Goal: Task Accomplishment & Management: Use online tool/utility

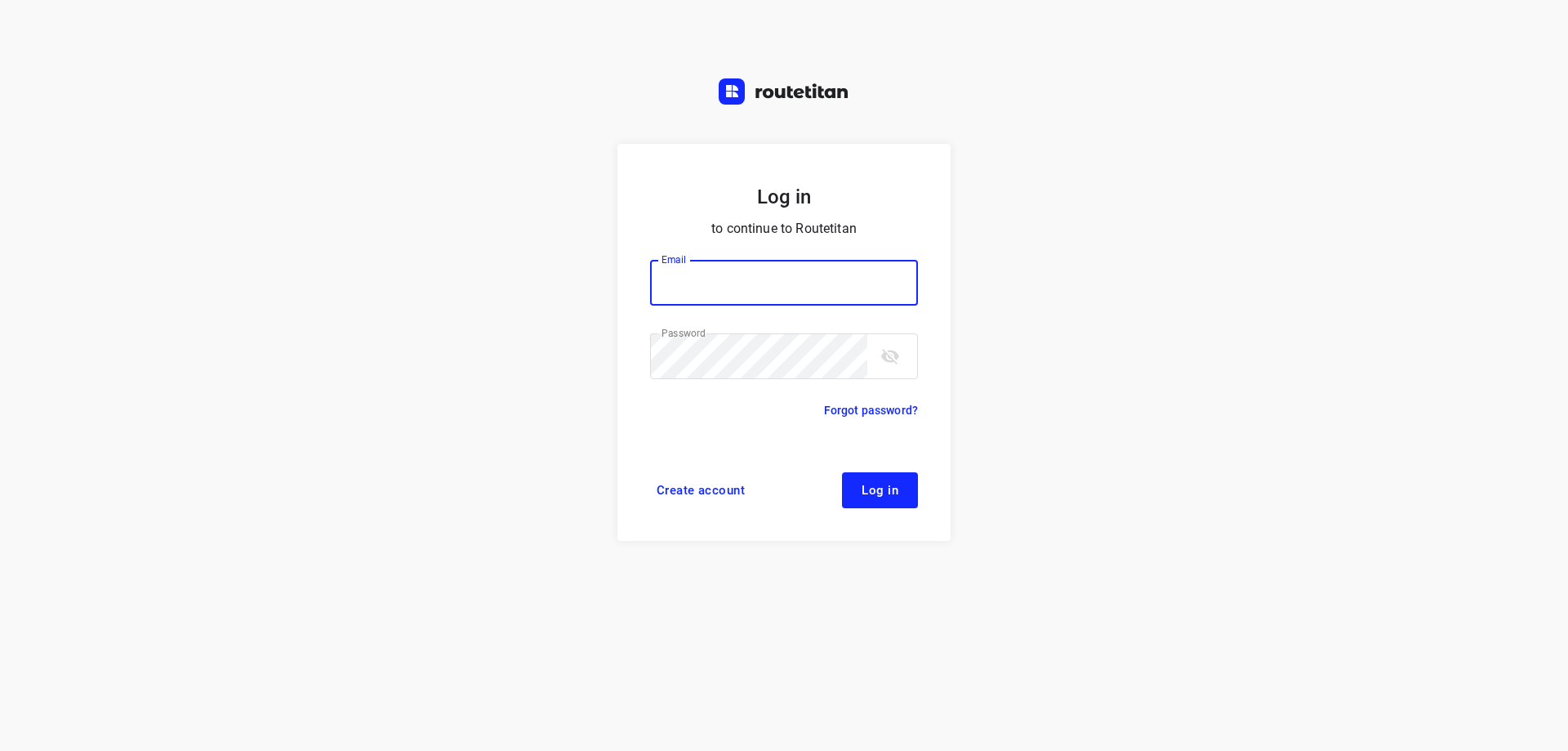
type input "[EMAIL_ADDRESS][DOMAIN_NAME]"
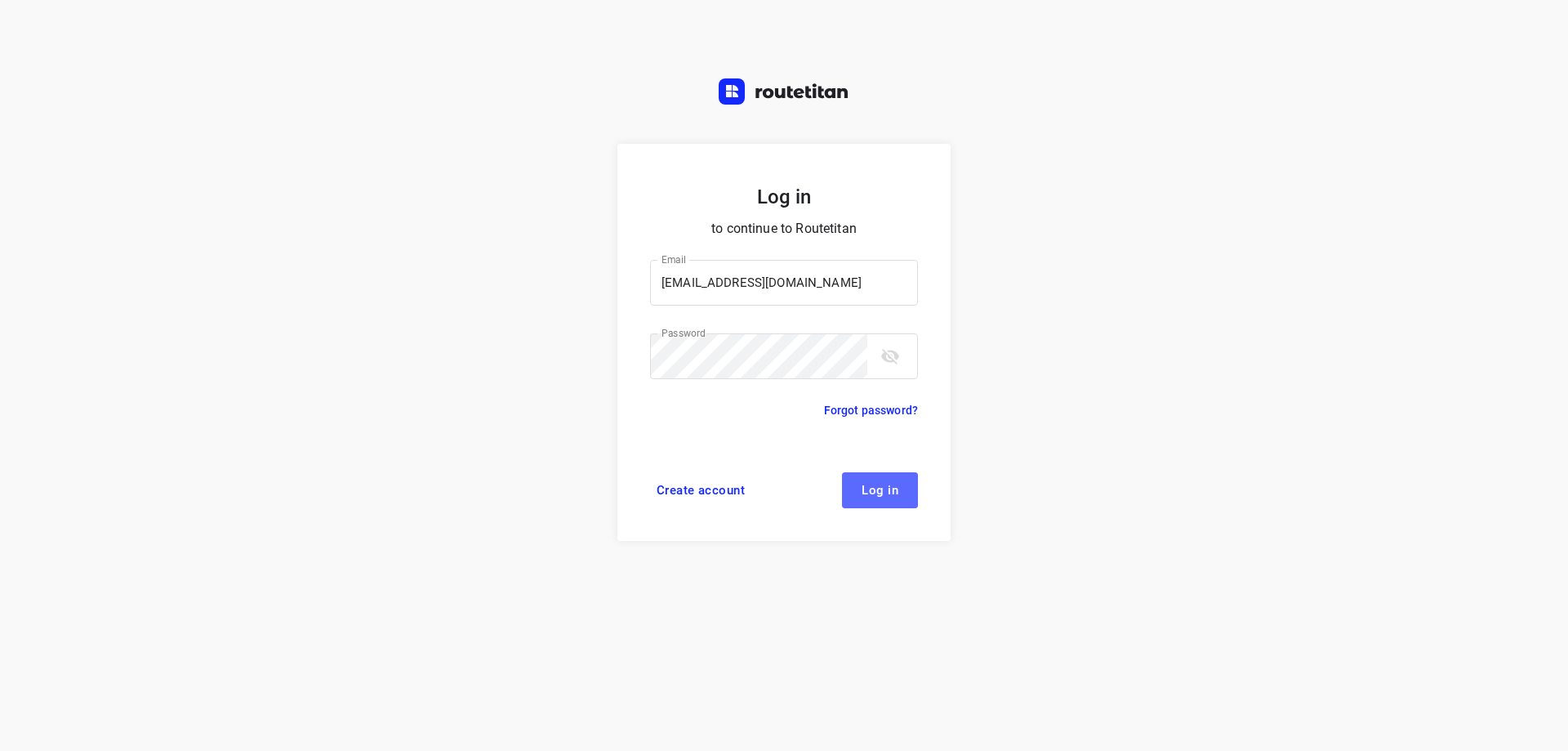
click at [886, 489] on span "Log in" at bounding box center [879, 490] width 37 height 13
click at [905, 478] on button "Log in" at bounding box center [879, 490] width 76 height 36
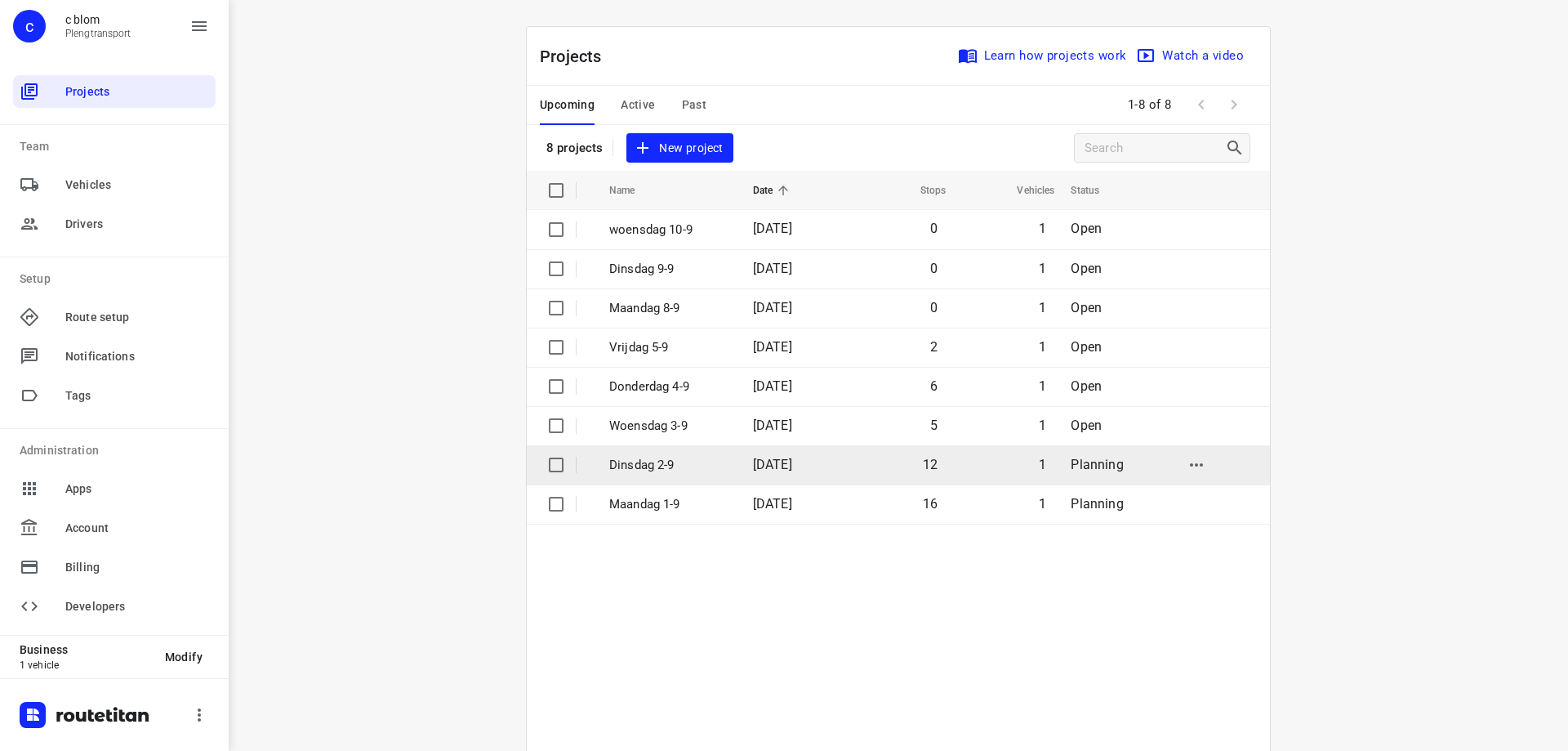
click at [792, 466] on span "[DATE]" at bounding box center [772, 464] width 39 height 16
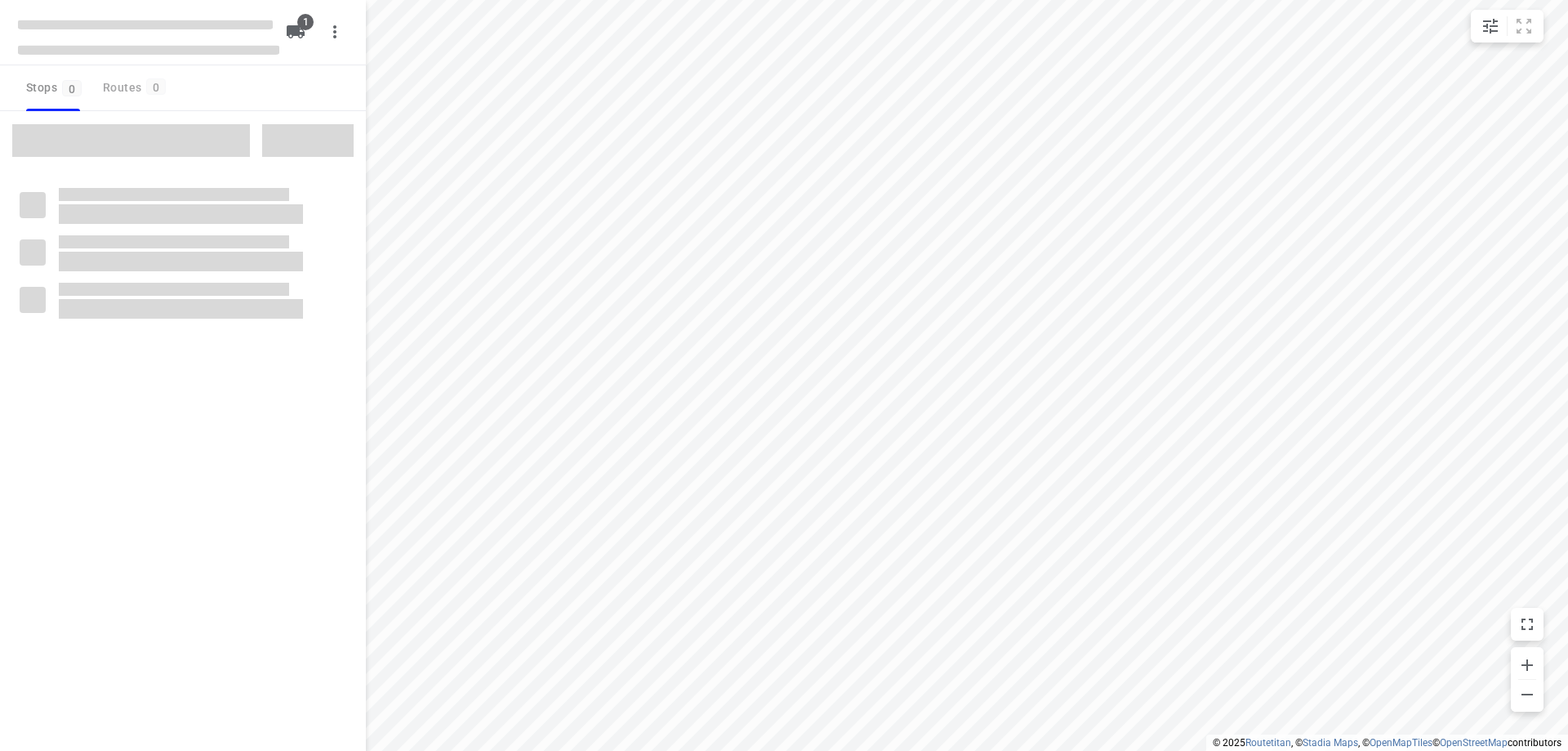
type input "distance"
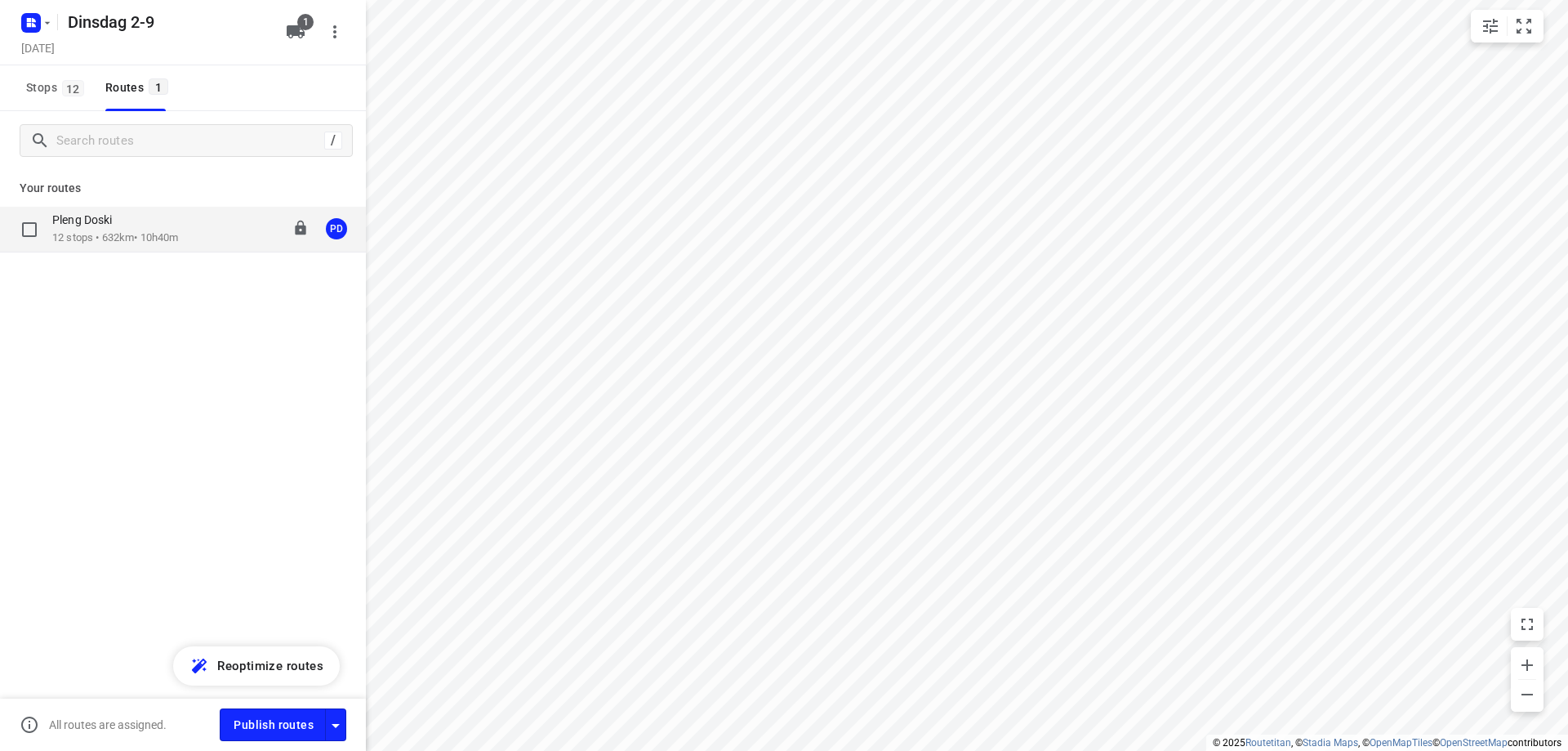
click at [209, 244] on div "Pleng Doski 12 stops • 632km • 10h40m 08:00-18:45 PD" at bounding box center [209, 229] width 314 height 33
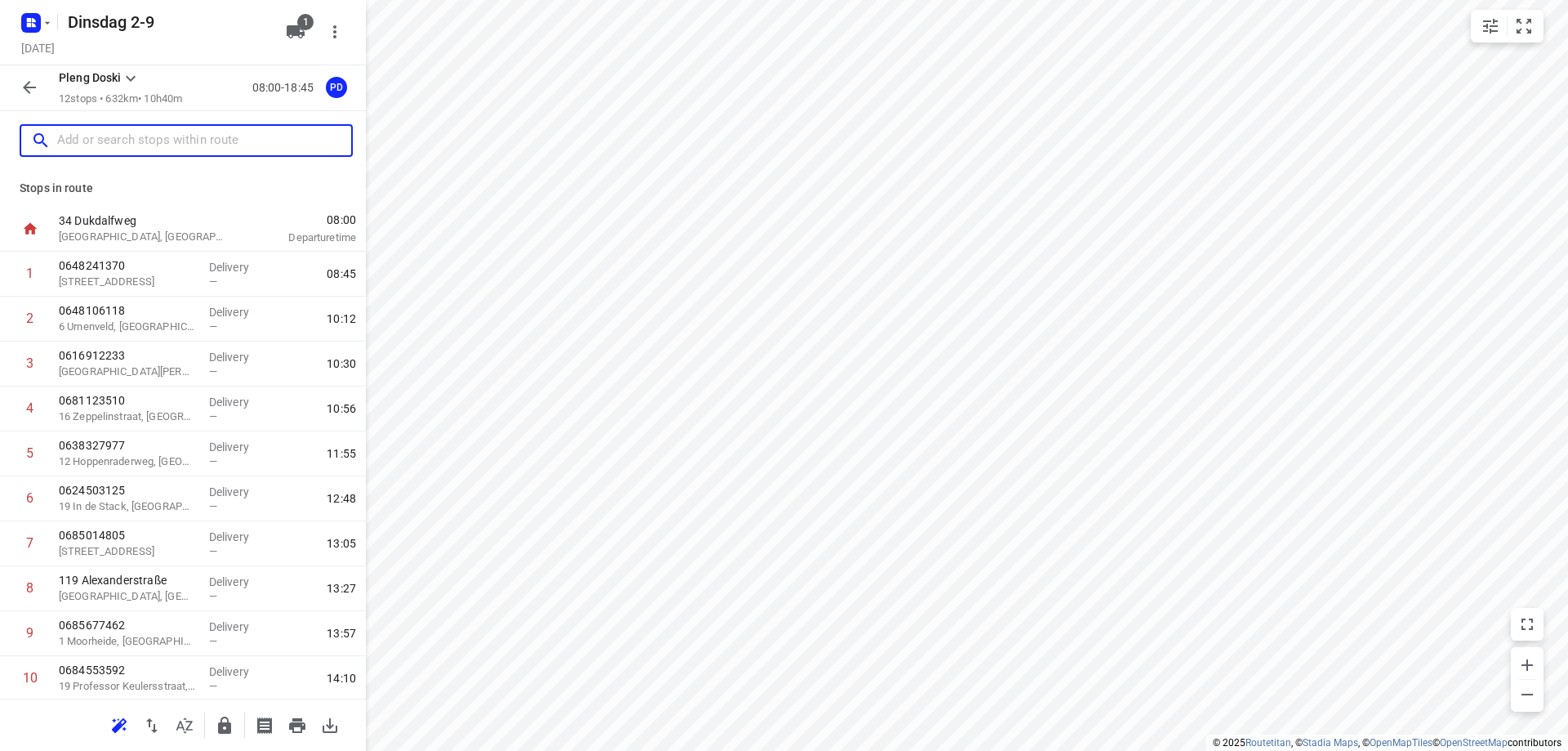
click at [139, 143] on input "text" at bounding box center [204, 140] width 294 height 25
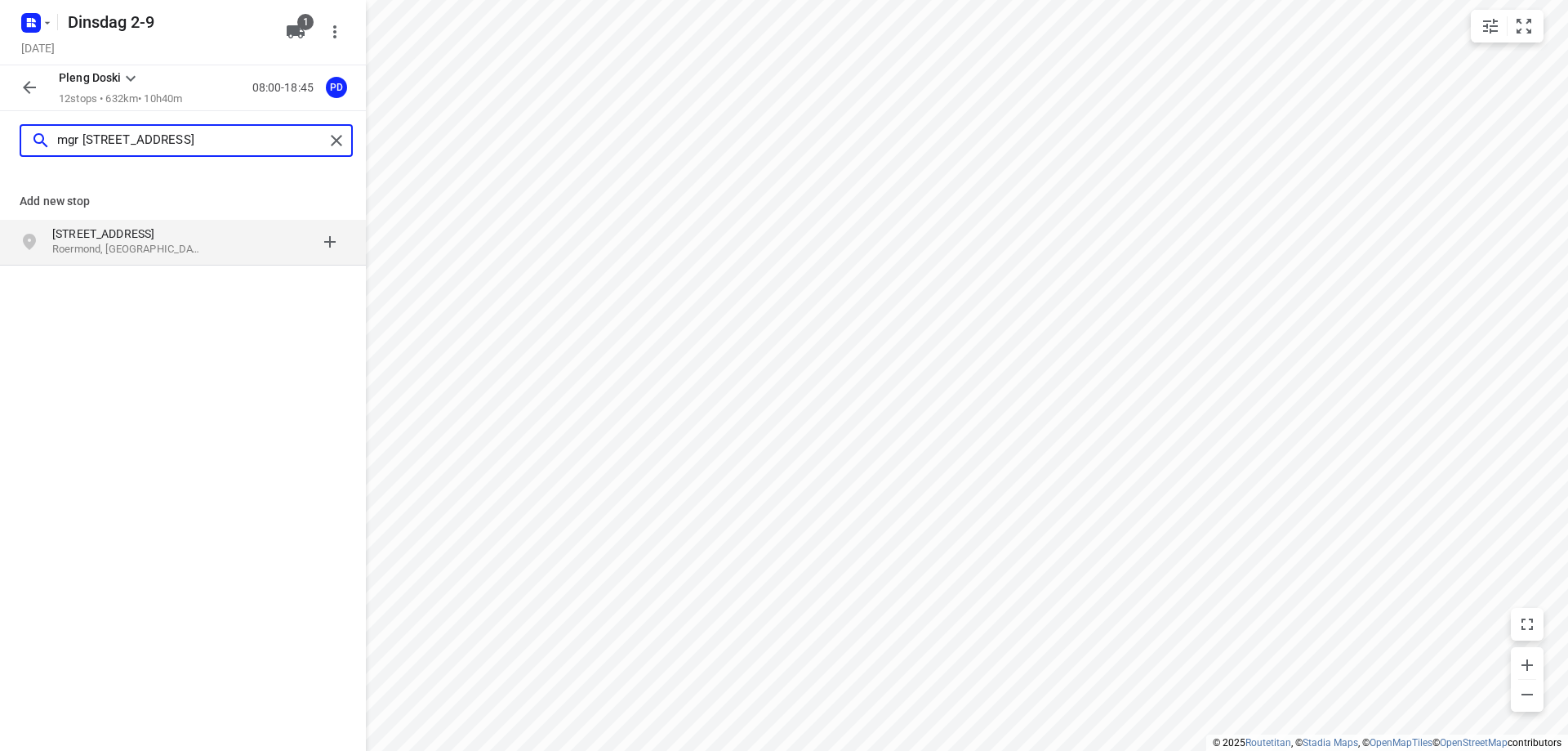
type input "mgr [STREET_ADDRESS]"
click at [197, 252] on p "Roermond, [GEOGRAPHIC_DATA]" at bounding box center [128, 250] width 151 height 16
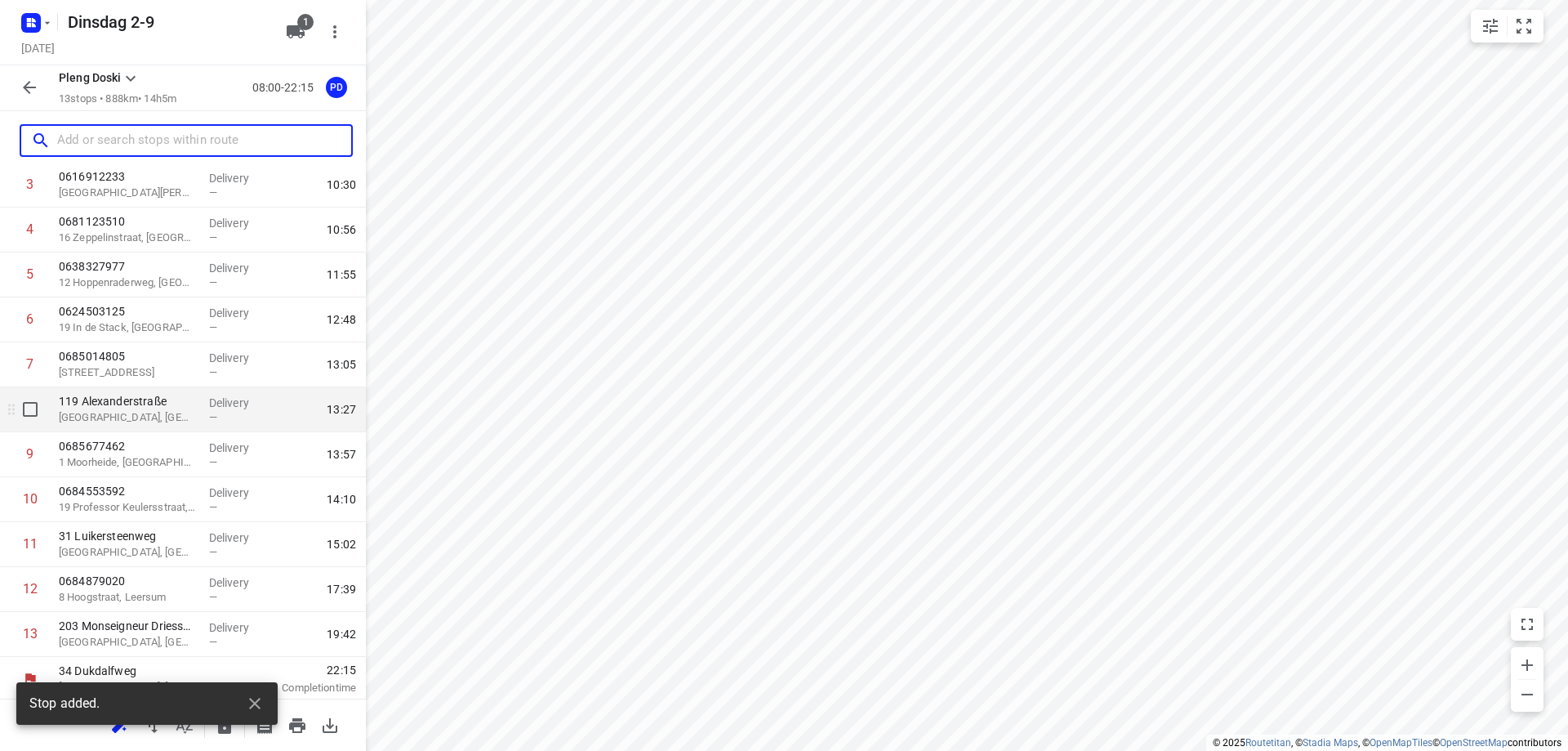
scroll to position [182, 0]
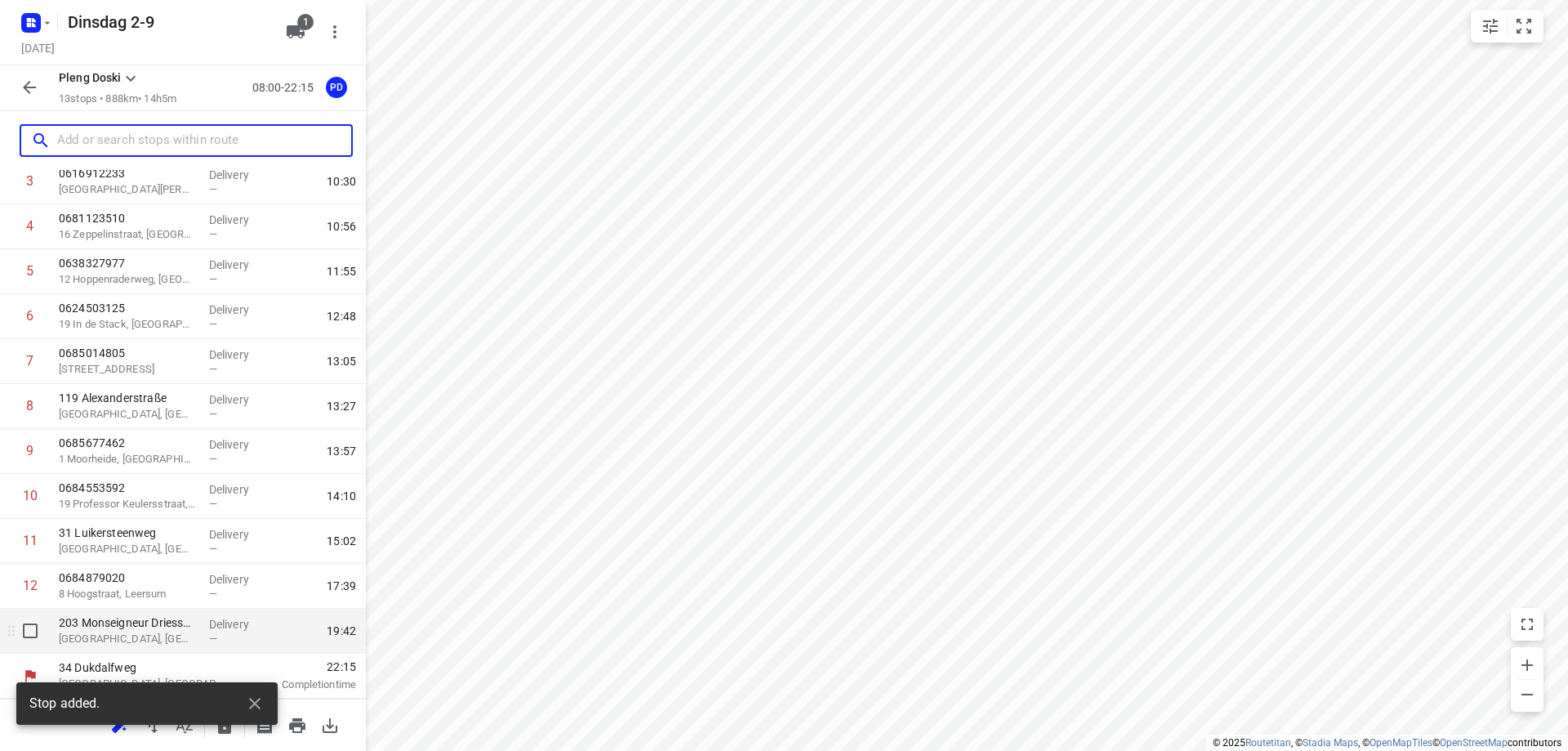
click at [140, 632] on p "[GEOGRAPHIC_DATA], [GEOGRAPHIC_DATA]" at bounding box center [127, 639] width 138 height 17
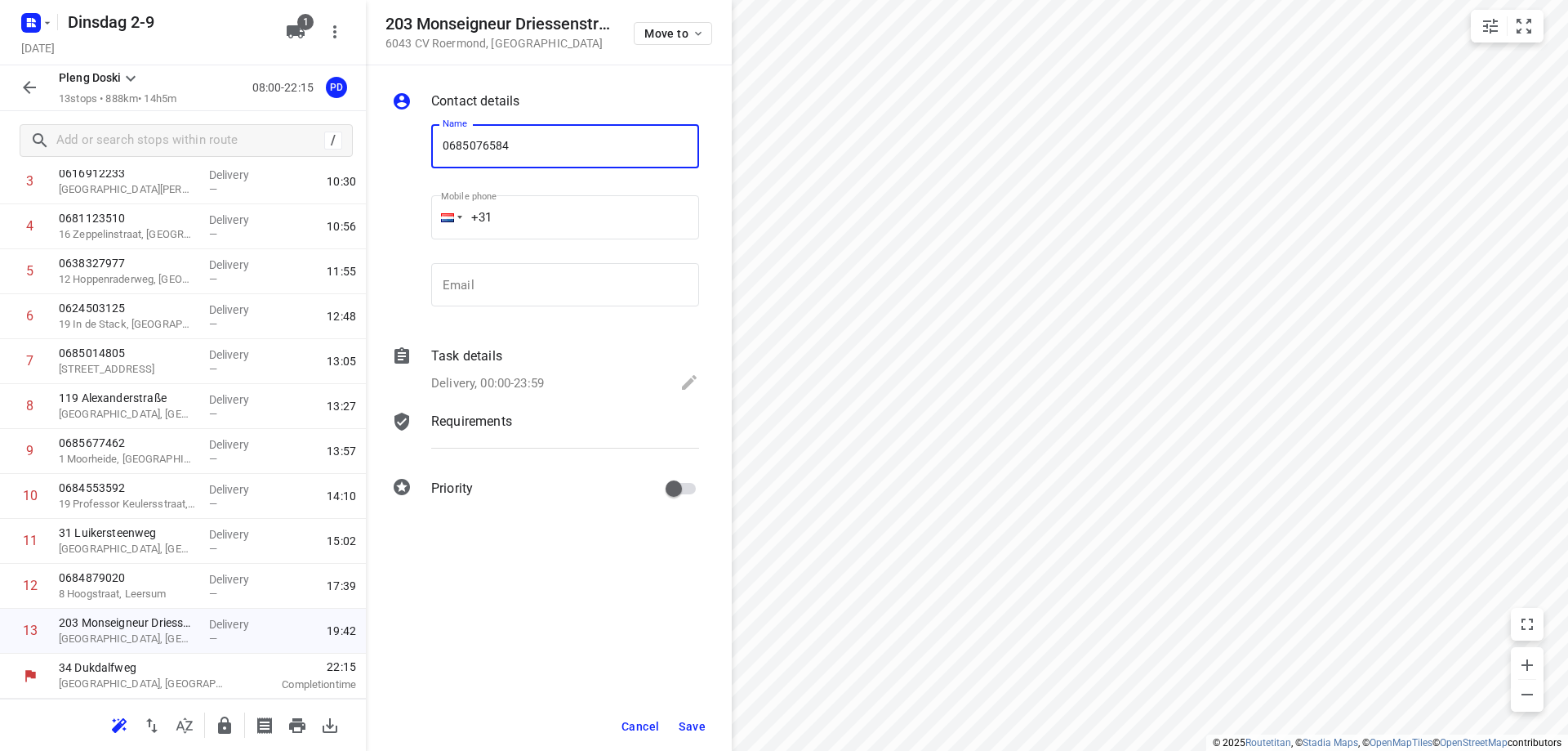
type input "0685076584"
click at [695, 717] on button "Save" at bounding box center [692, 726] width 40 height 30
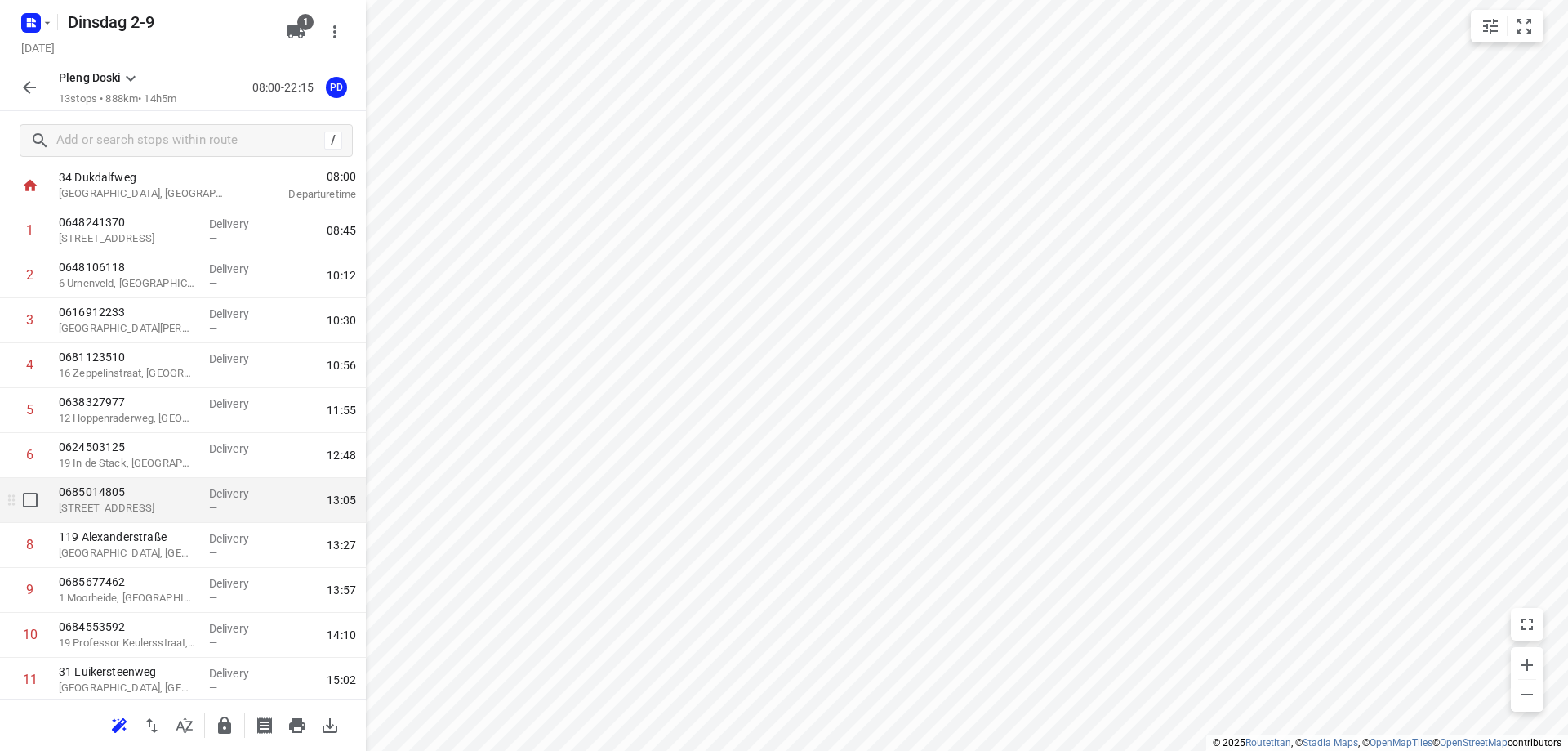
scroll to position [0, 0]
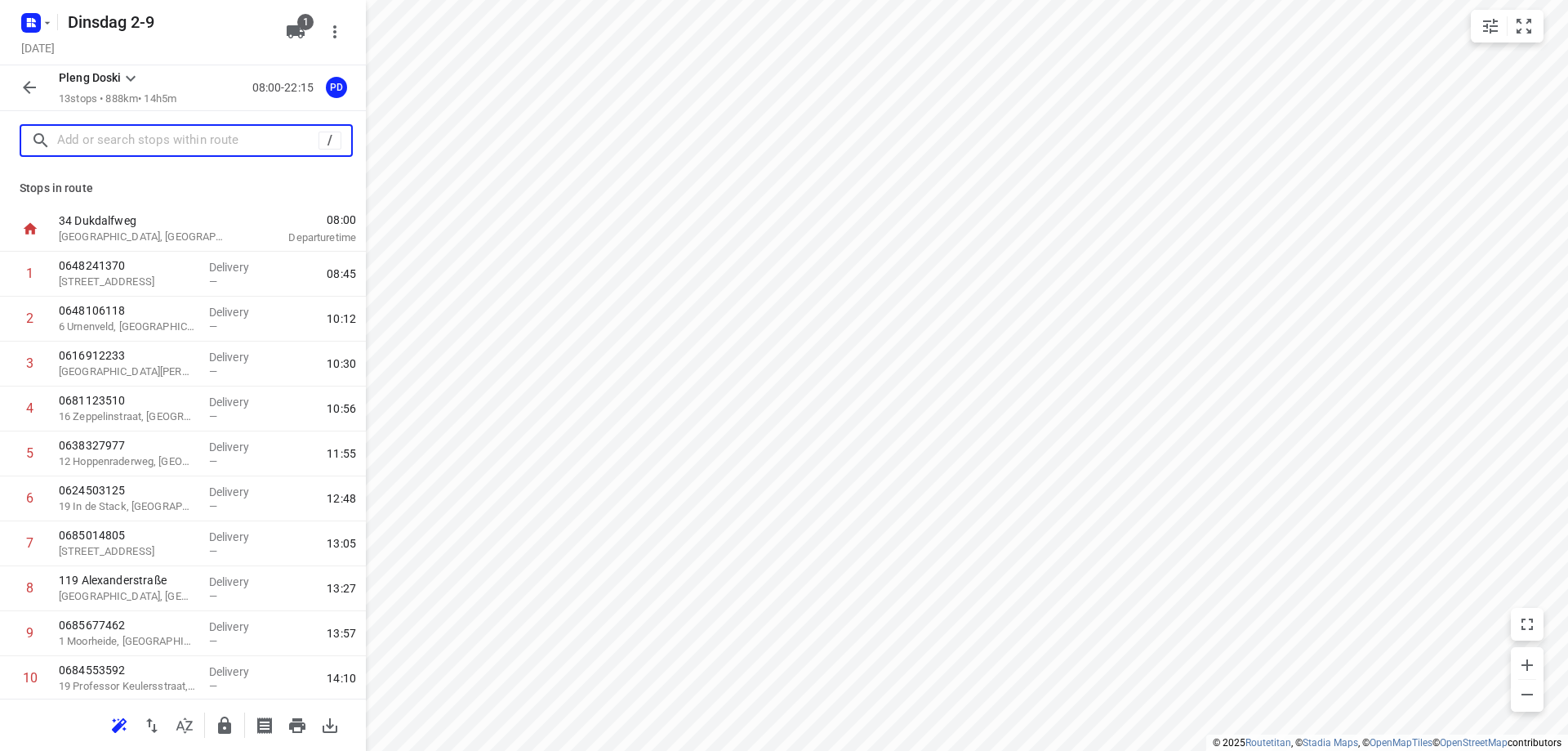
click at [145, 138] on input "text" at bounding box center [187, 140] width 261 height 25
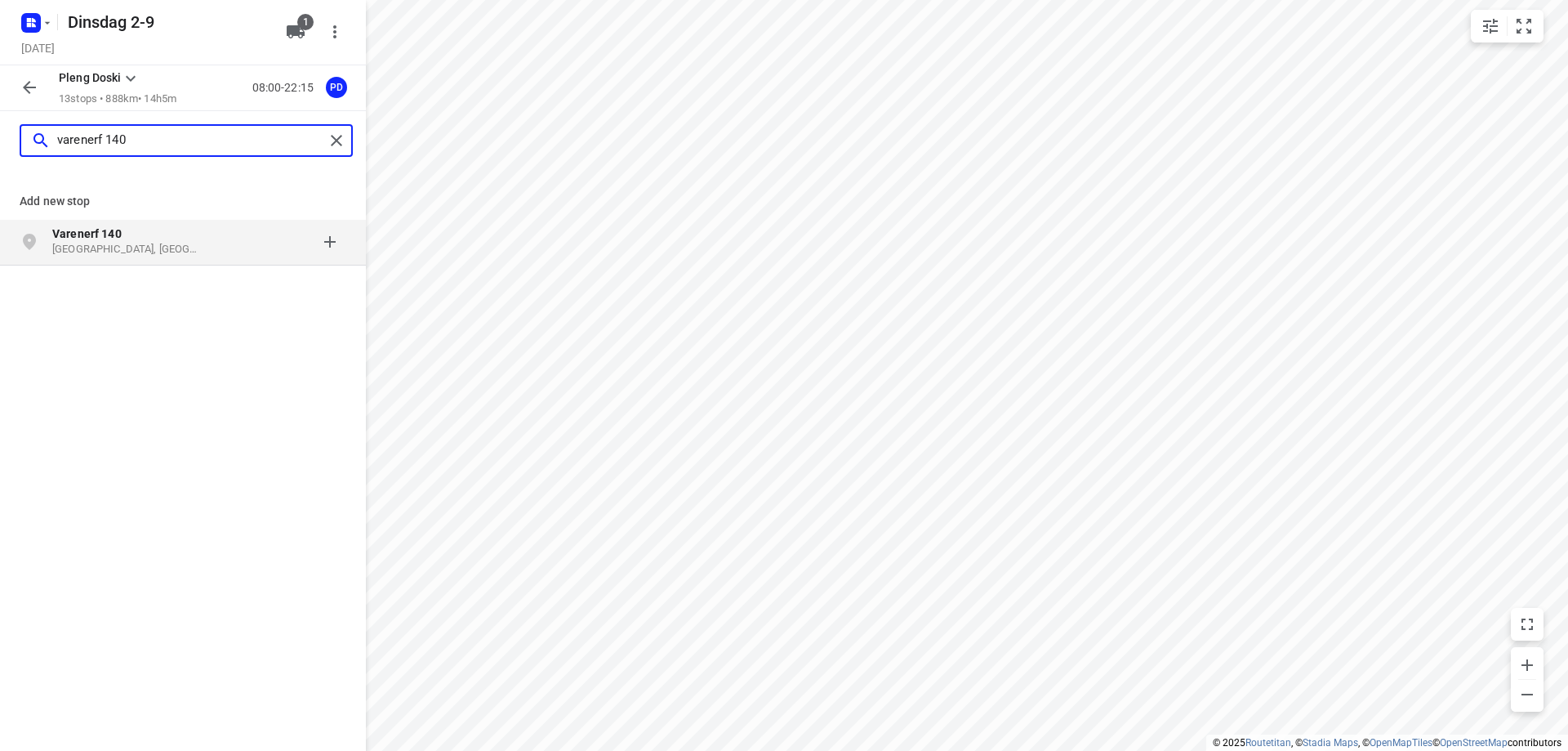
type input "varenerf 140"
click at [148, 236] on p "Varenerf 140" at bounding box center [128, 233] width 151 height 17
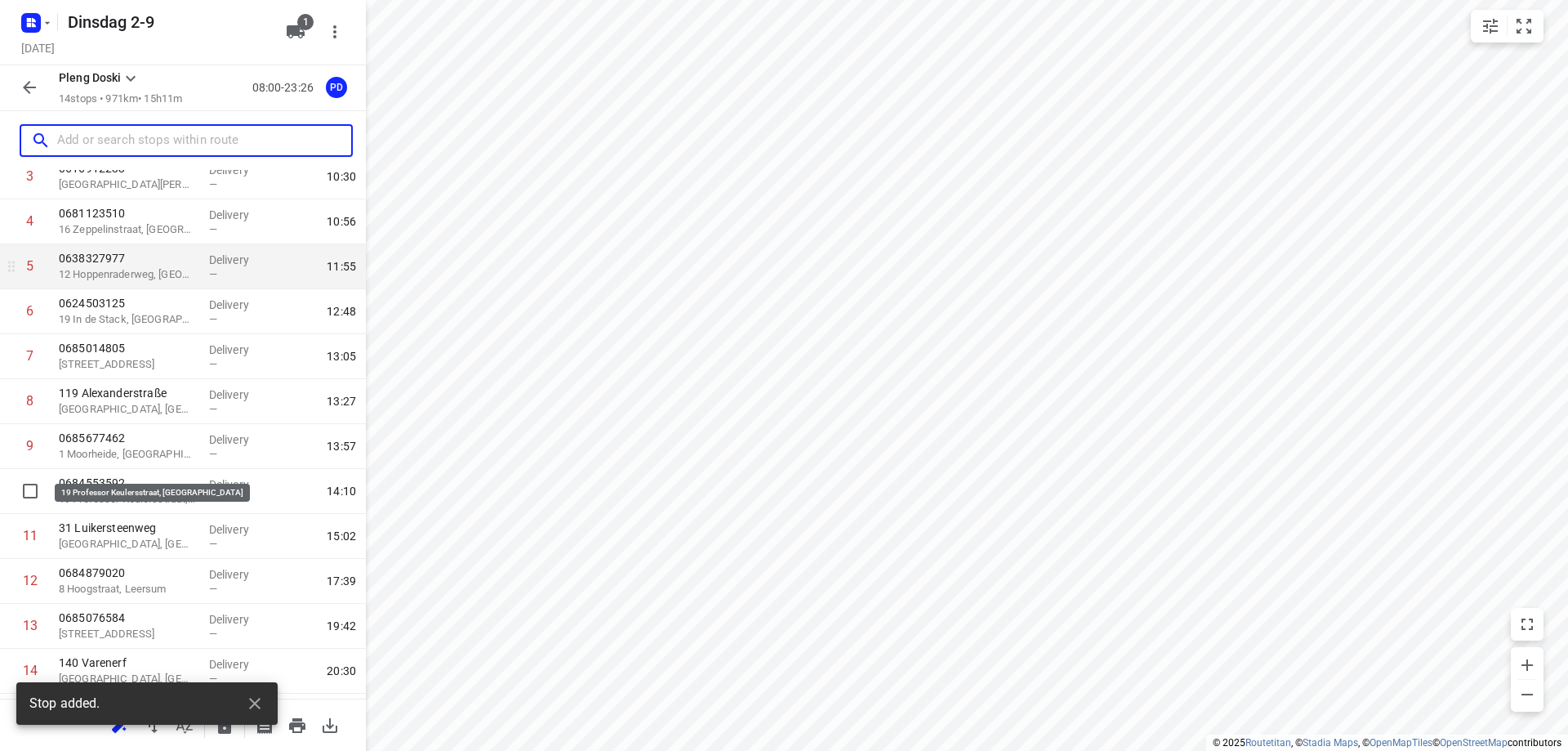
scroll to position [227, 0]
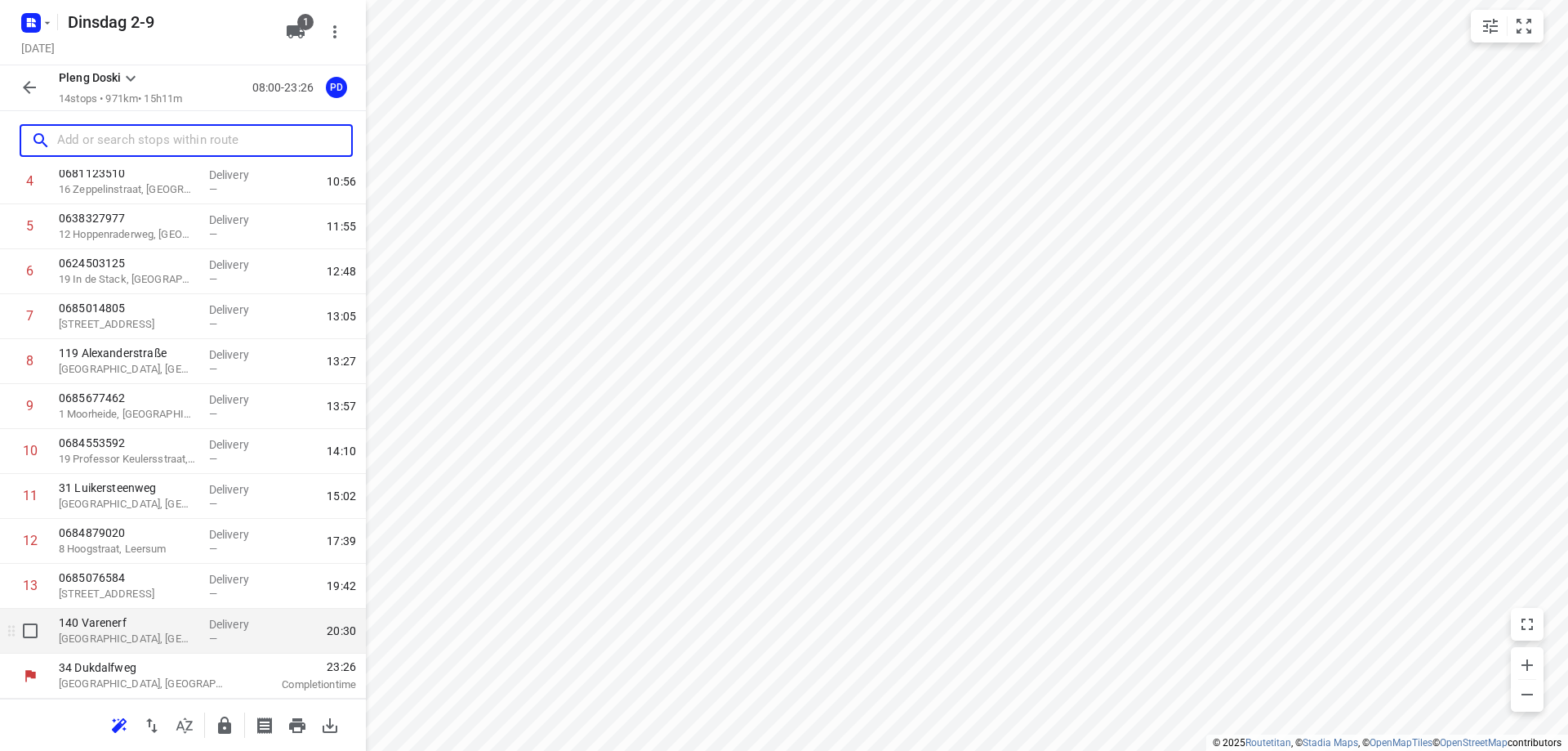
click at [173, 624] on p "140 Varenerf" at bounding box center [127, 622] width 138 height 17
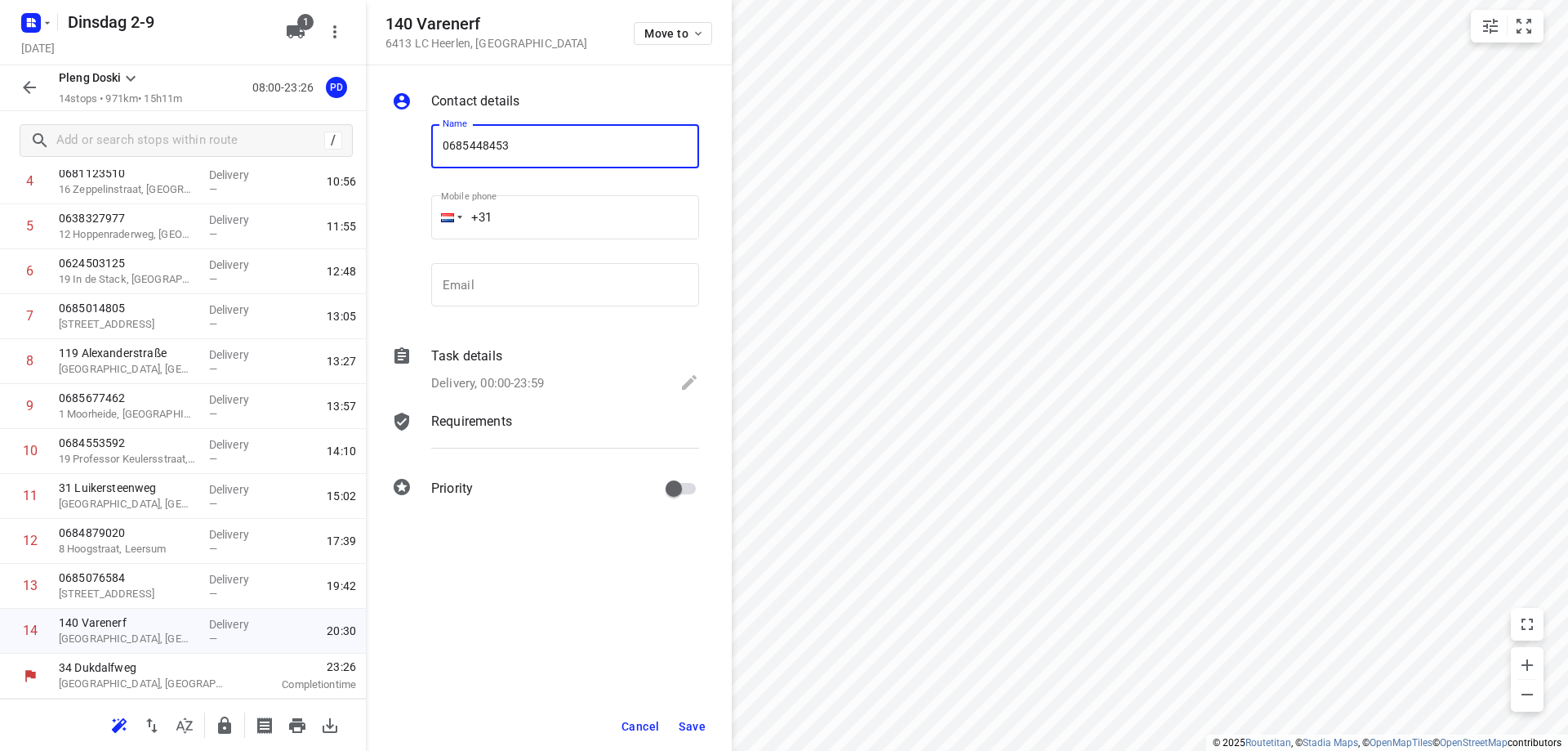
type input "0685448453"
click at [689, 724] on span "Save" at bounding box center [692, 726] width 27 height 13
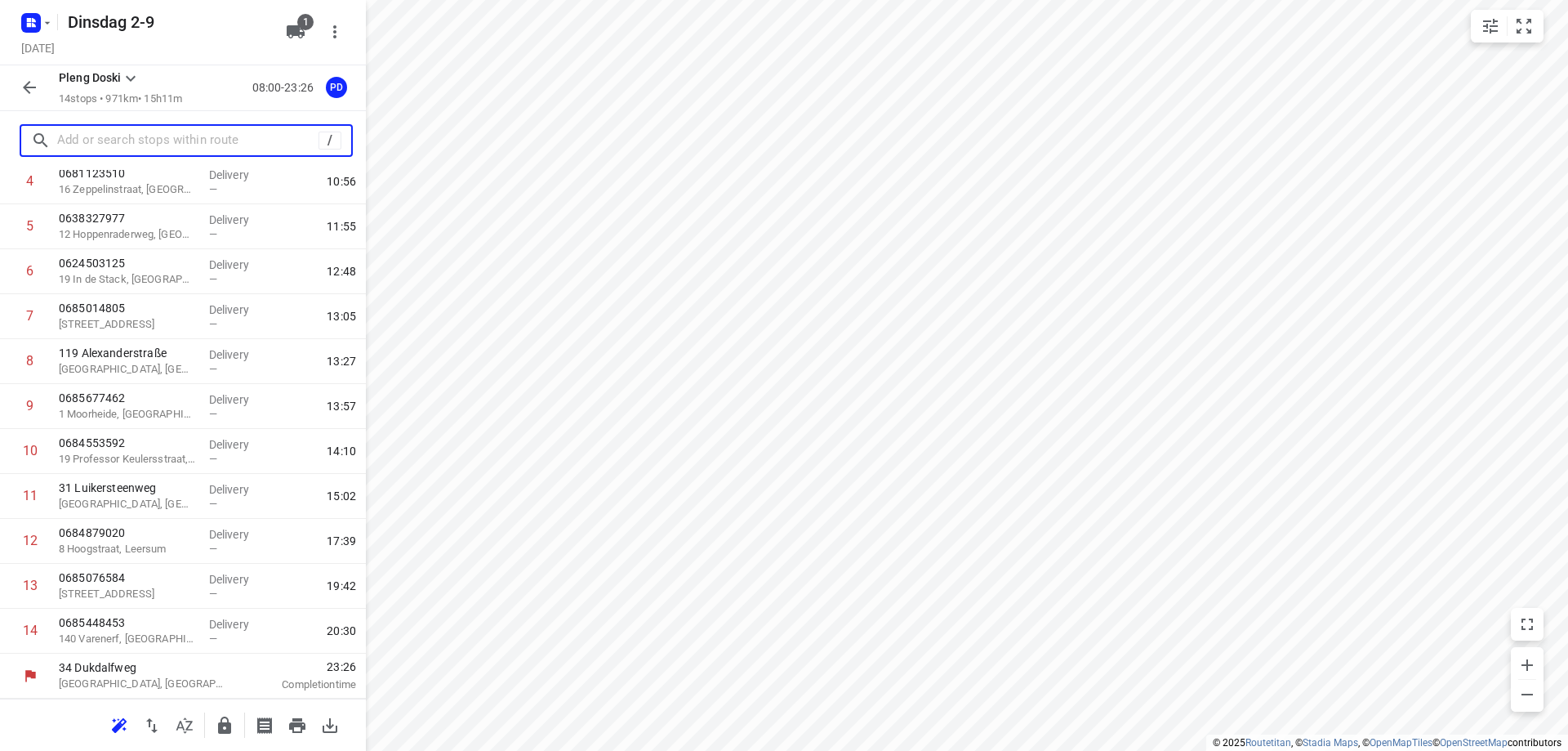
click at [158, 138] on input "text" at bounding box center [187, 140] width 261 height 25
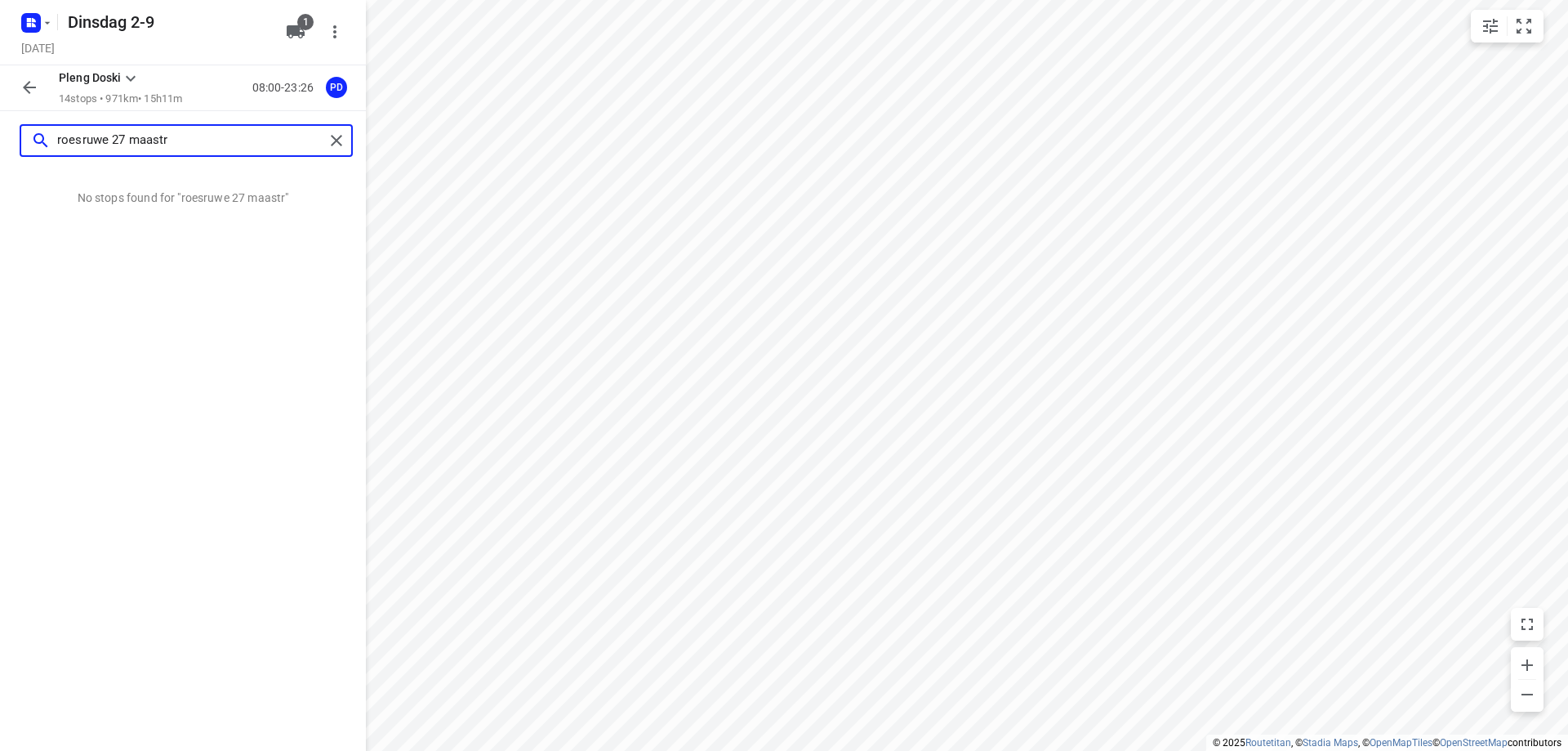
click at [57, 136] on input "roesruwe 27 maastr" at bounding box center [190, 140] width 267 height 25
type input "kroesruwe 27 maastr"
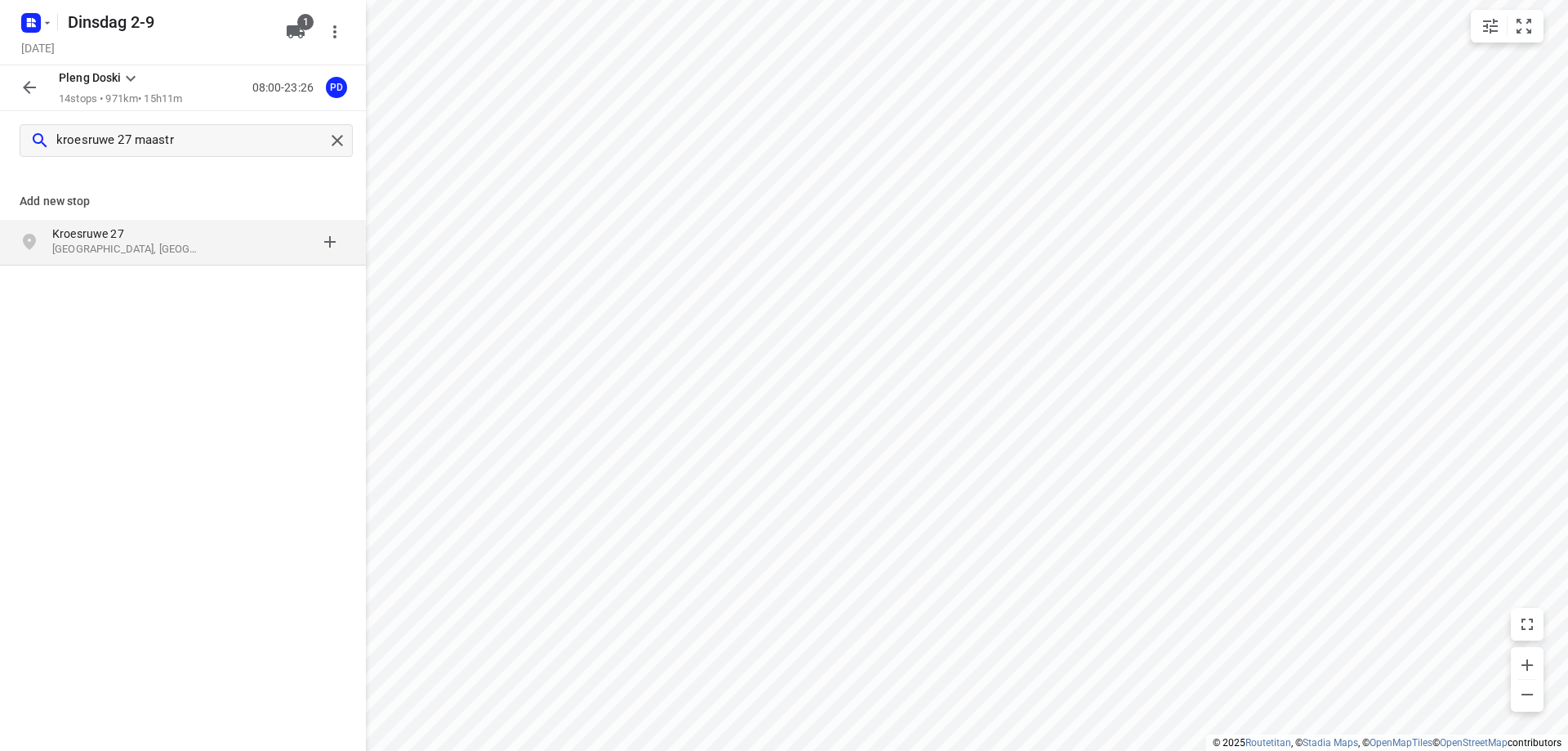
click at [153, 231] on p "Kroesruwe 27" at bounding box center [128, 233] width 151 height 17
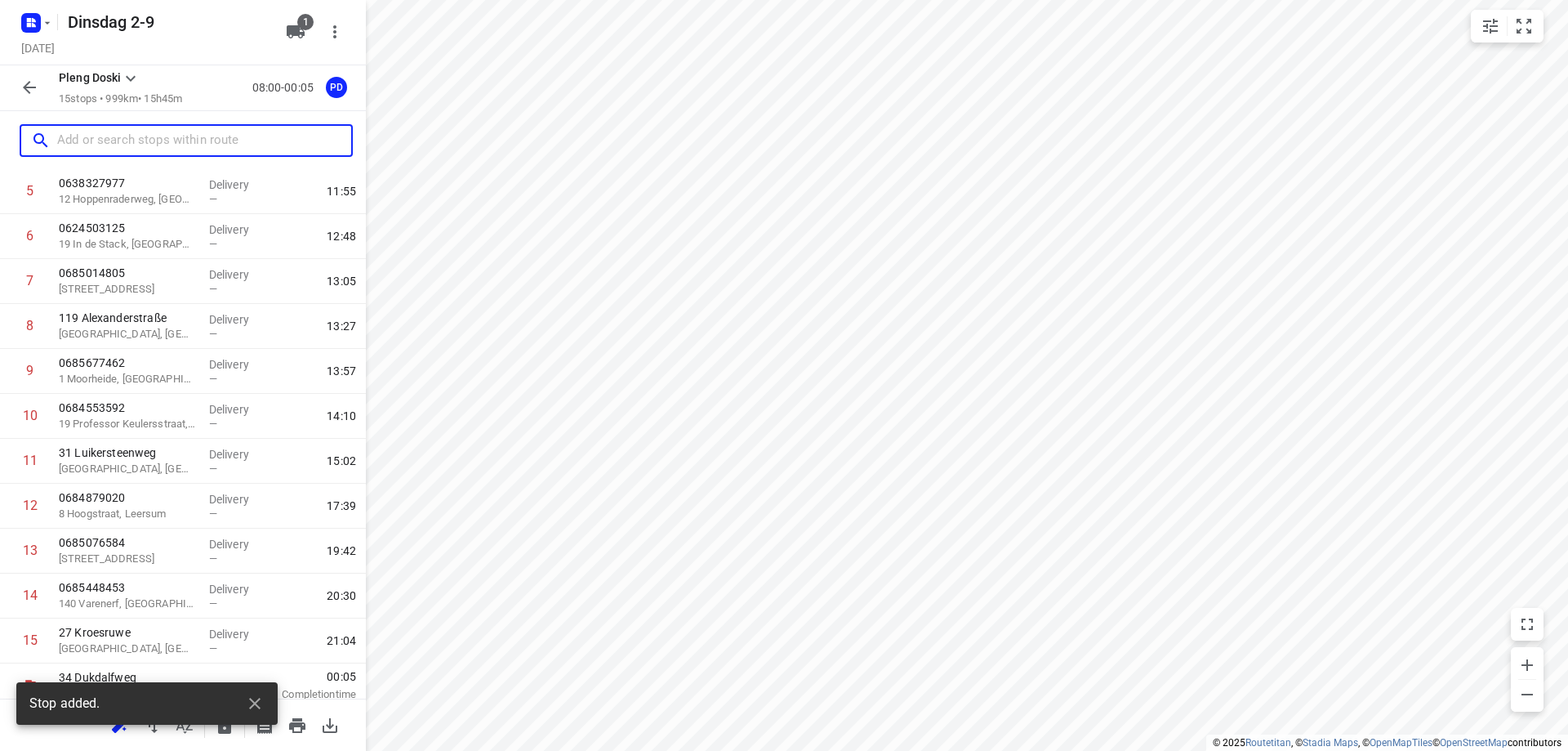
scroll to position [272, 0]
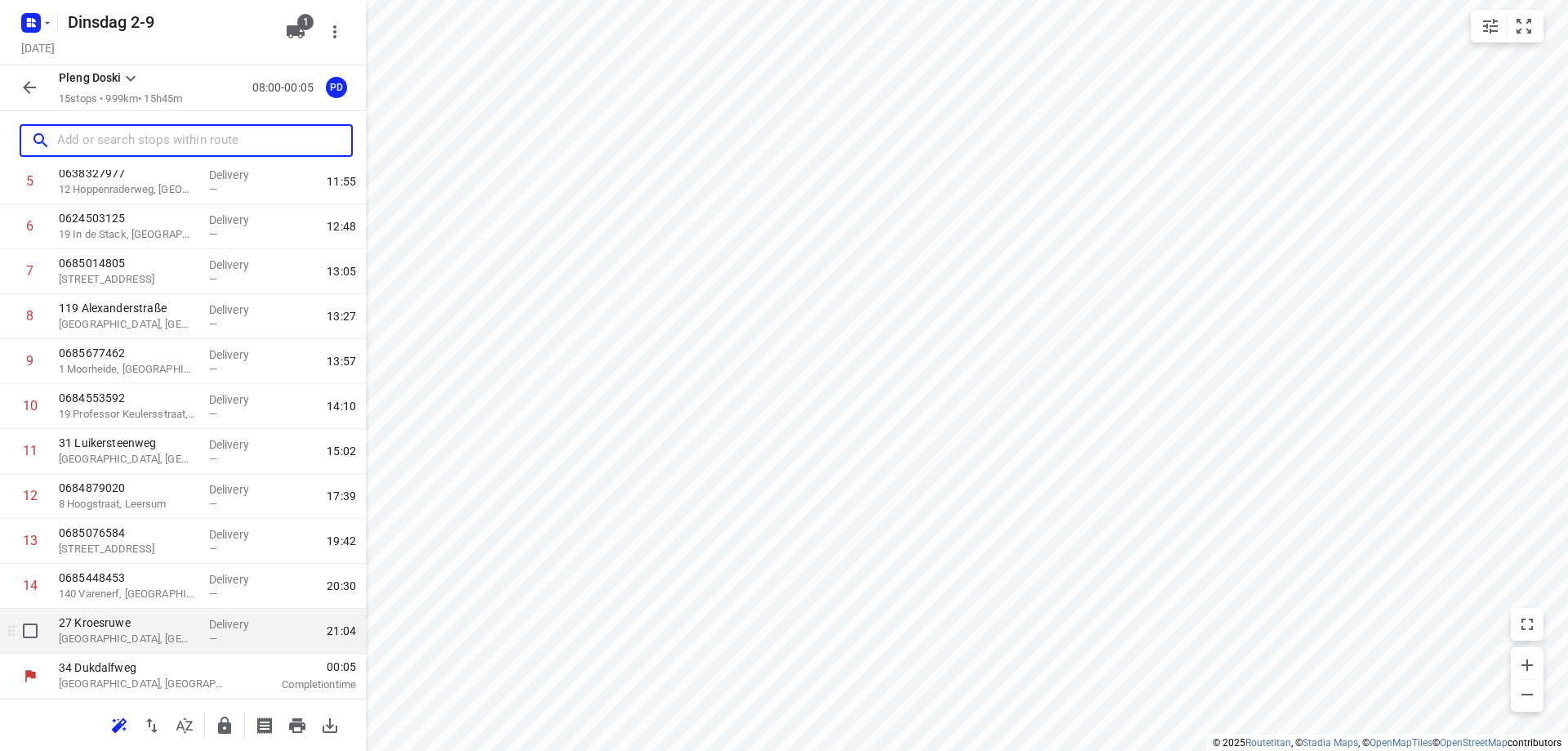
click at [156, 629] on p "27 Kroesruwe" at bounding box center [127, 622] width 138 height 17
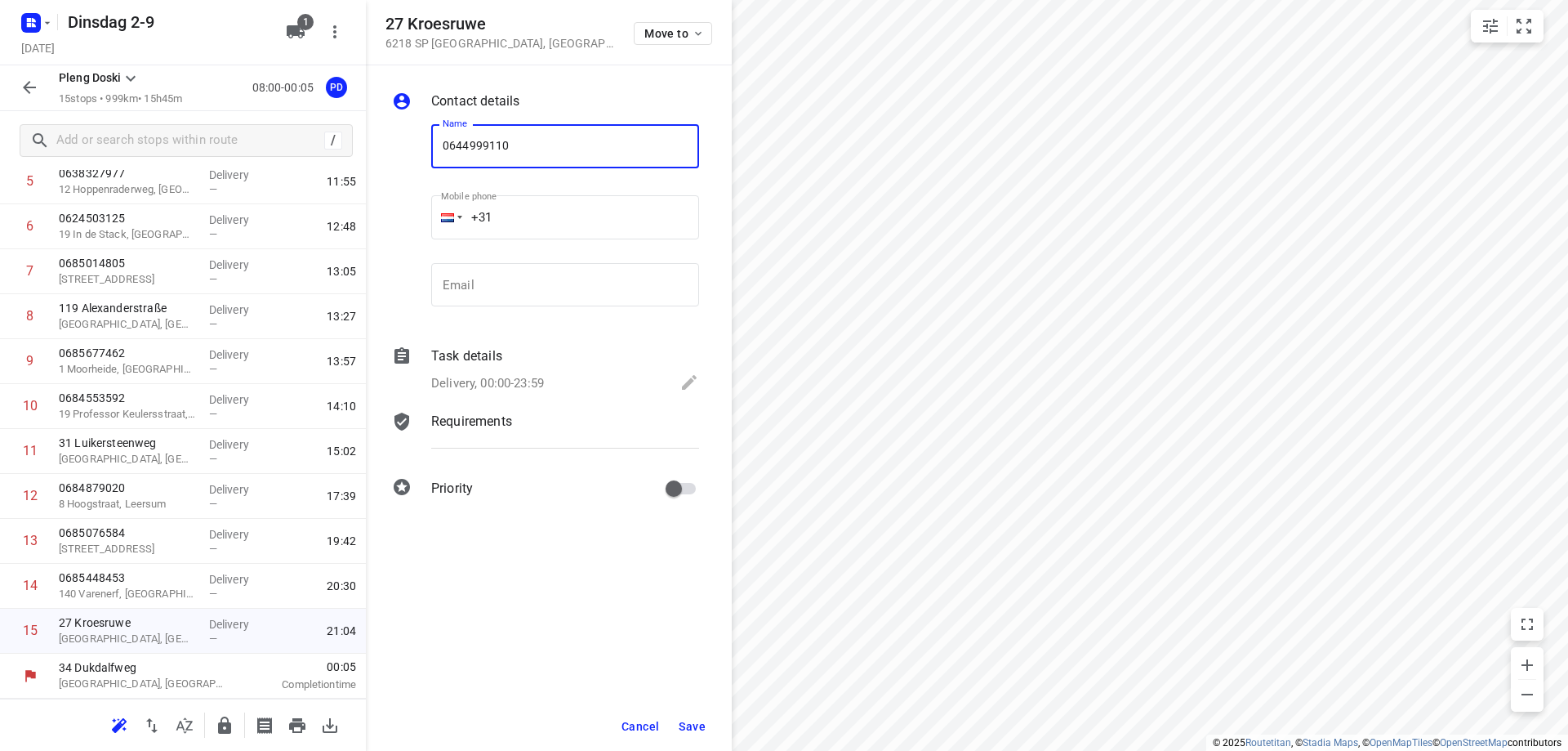
type input "0644999110"
click at [687, 723] on span "Save" at bounding box center [692, 726] width 27 height 13
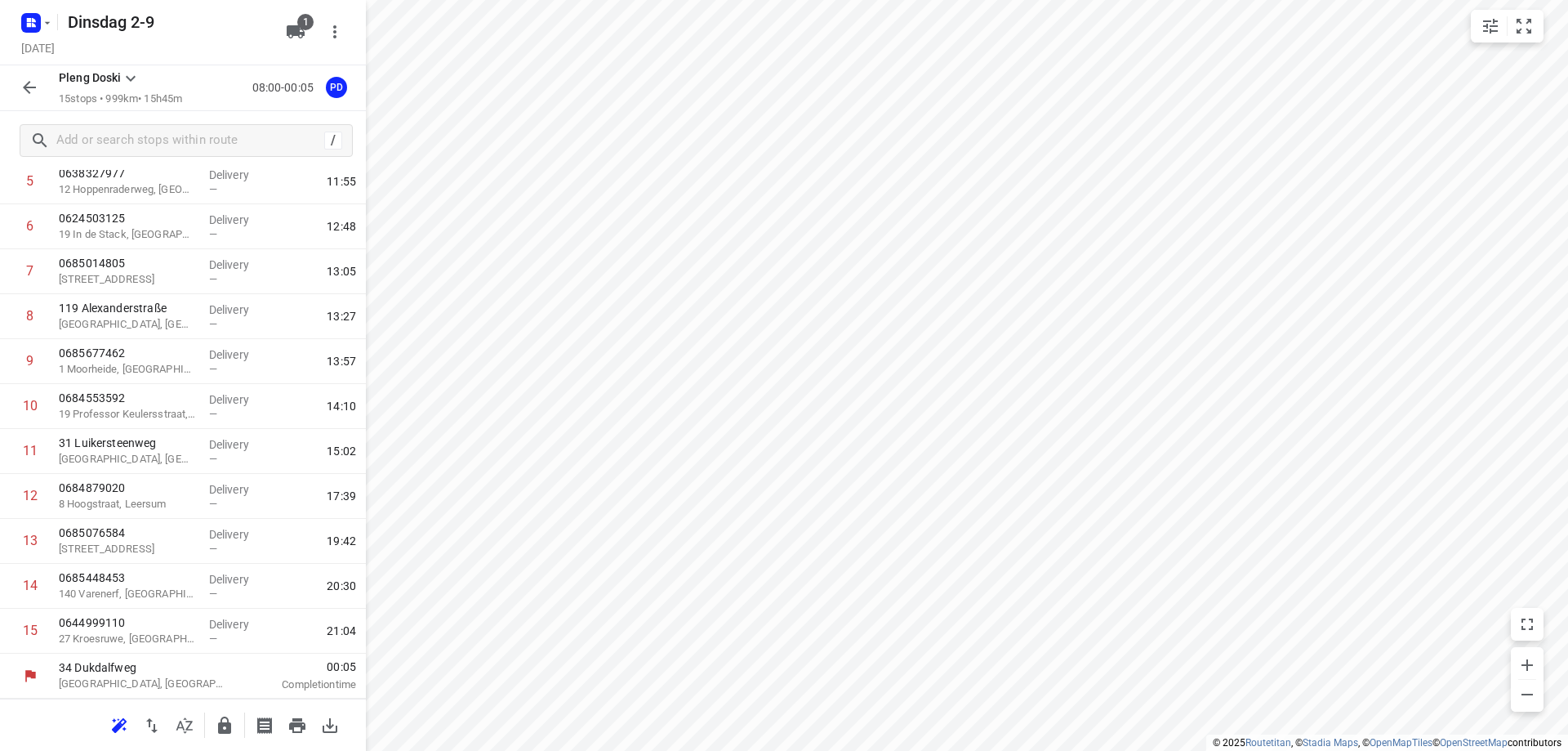
click at [115, 724] on icon "button" at bounding box center [119, 726] width 19 height 19
click at [158, 731] on icon "button" at bounding box center [152, 726] width 19 height 19
click at [145, 728] on icon "button" at bounding box center [152, 726] width 19 height 19
click at [298, 718] on icon "button" at bounding box center [297, 725] width 17 height 15
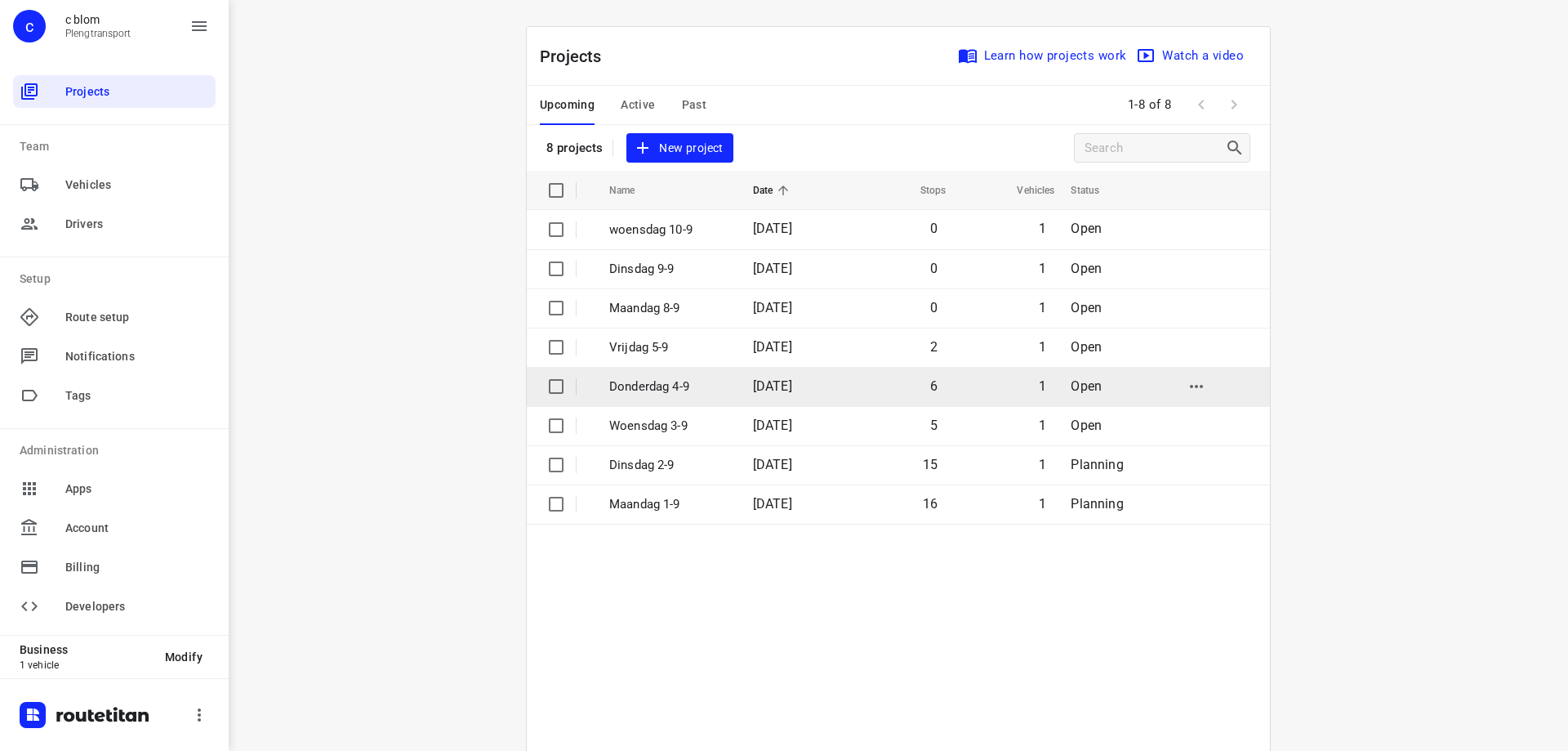
click at [740, 386] on td "[DATE]" at bounding box center [792, 386] width 104 height 39
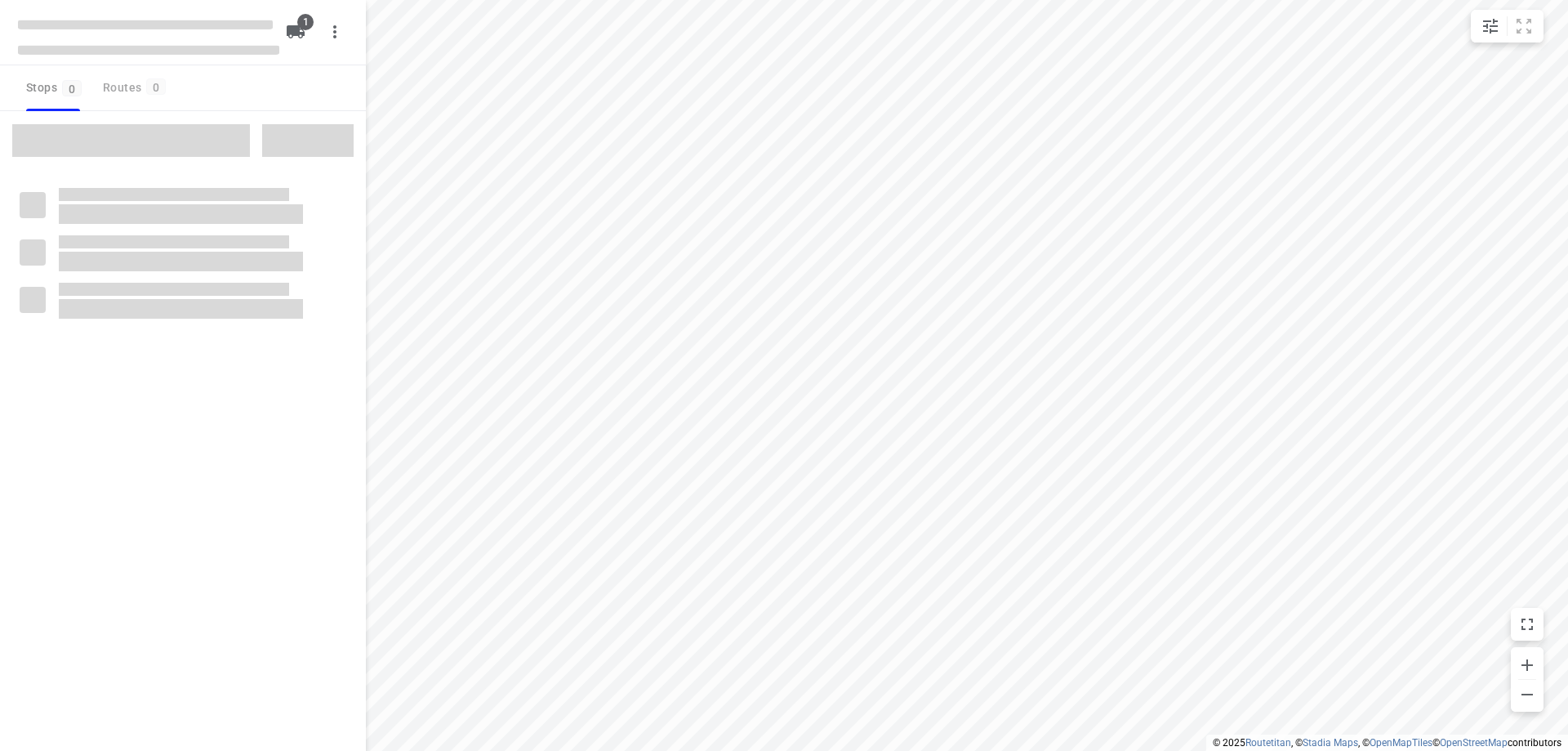
type input "distance"
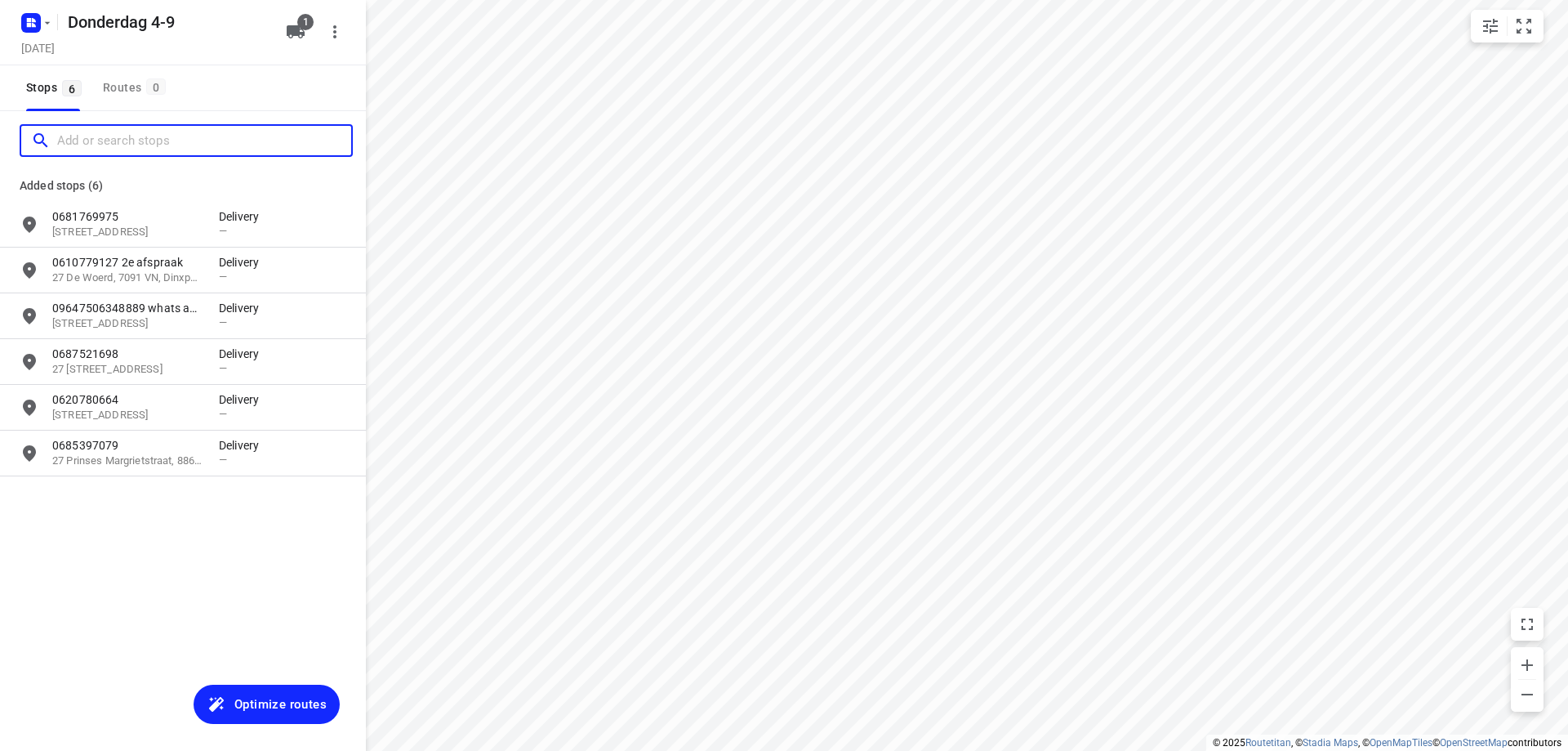
click at [133, 138] on input "Add or search stops" at bounding box center [204, 140] width 294 height 25
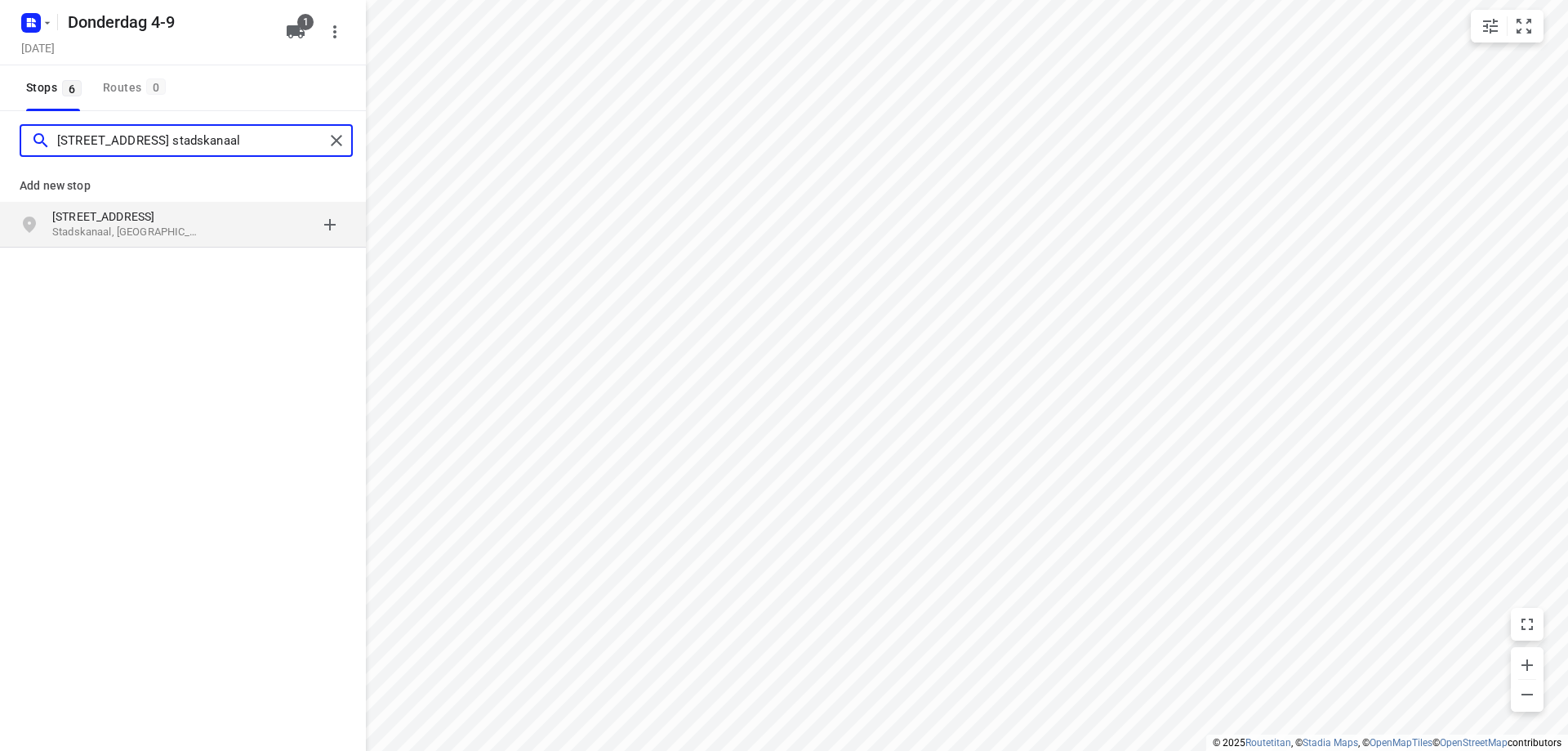
type input "[STREET_ADDRESS] stadskanaal"
click at [143, 225] on p "Stadskanaal, [GEOGRAPHIC_DATA]" at bounding box center [128, 232] width 151 height 16
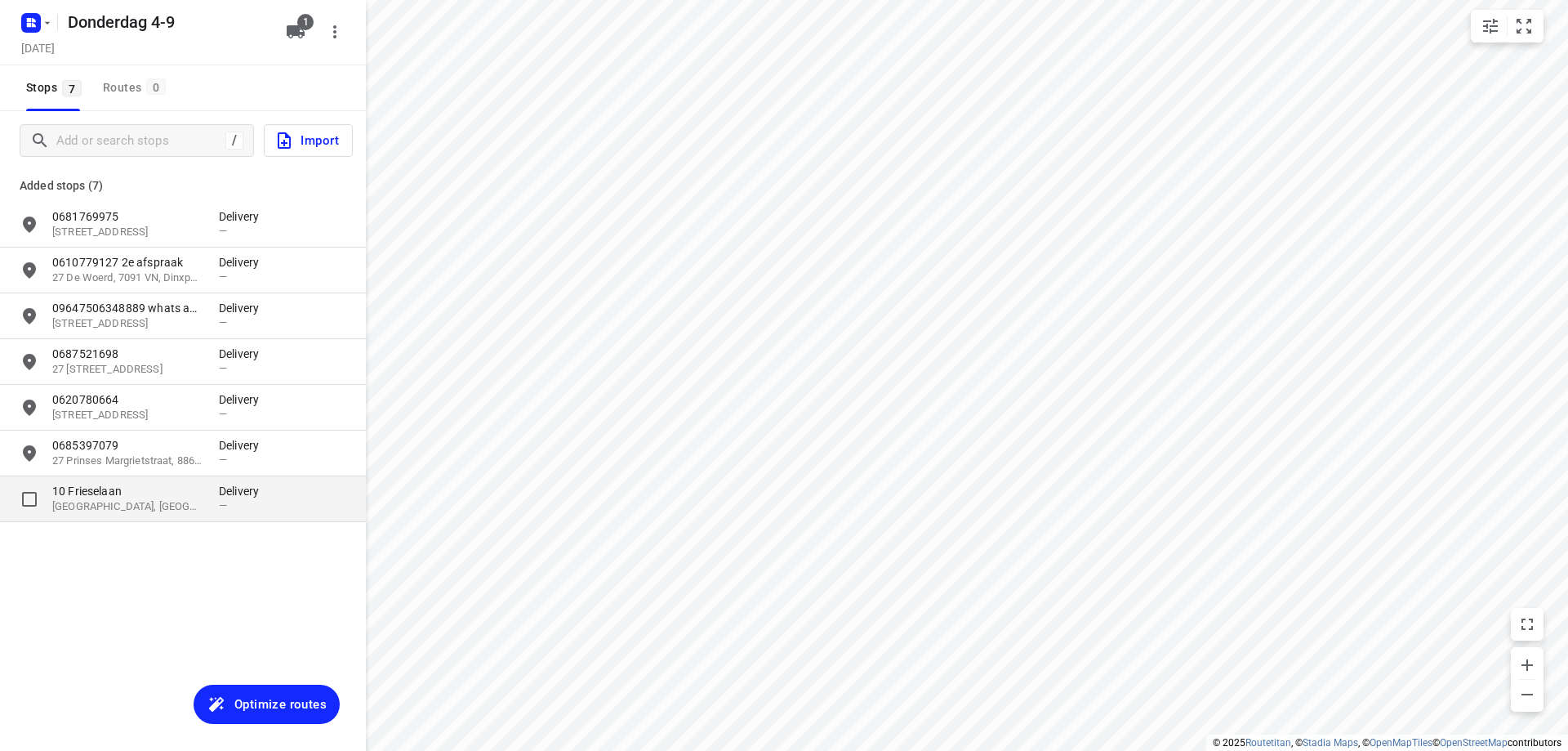
click at [137, 504] on p "[GEOGRAPHIC_DATA], [GEOGRAPHIC_DATA]" at bounding box center [128, 507] width 151 height 16
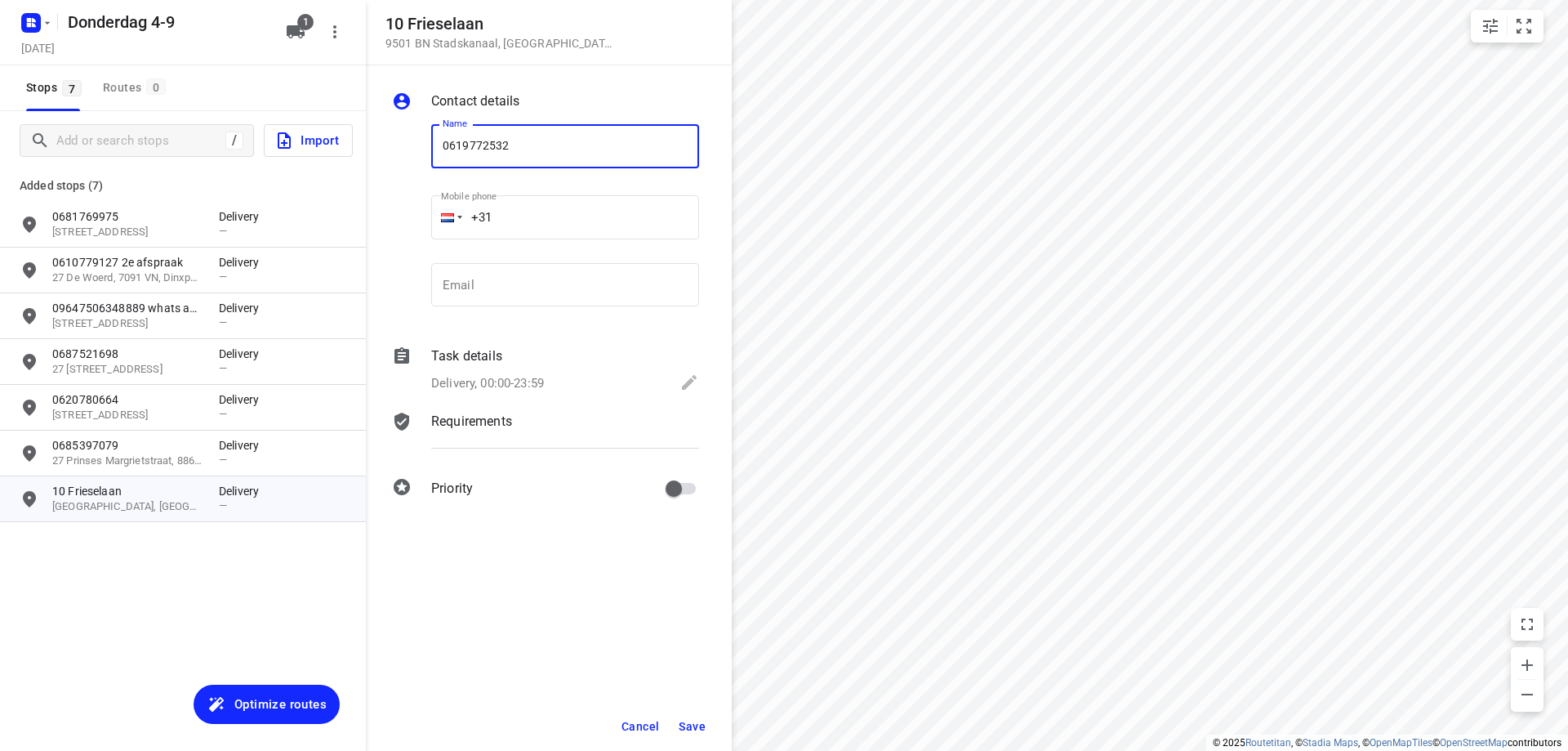
type input "0619772532"
click at [697, 719] on span "Save" at bounding box center [692, 726] width 27 height 13
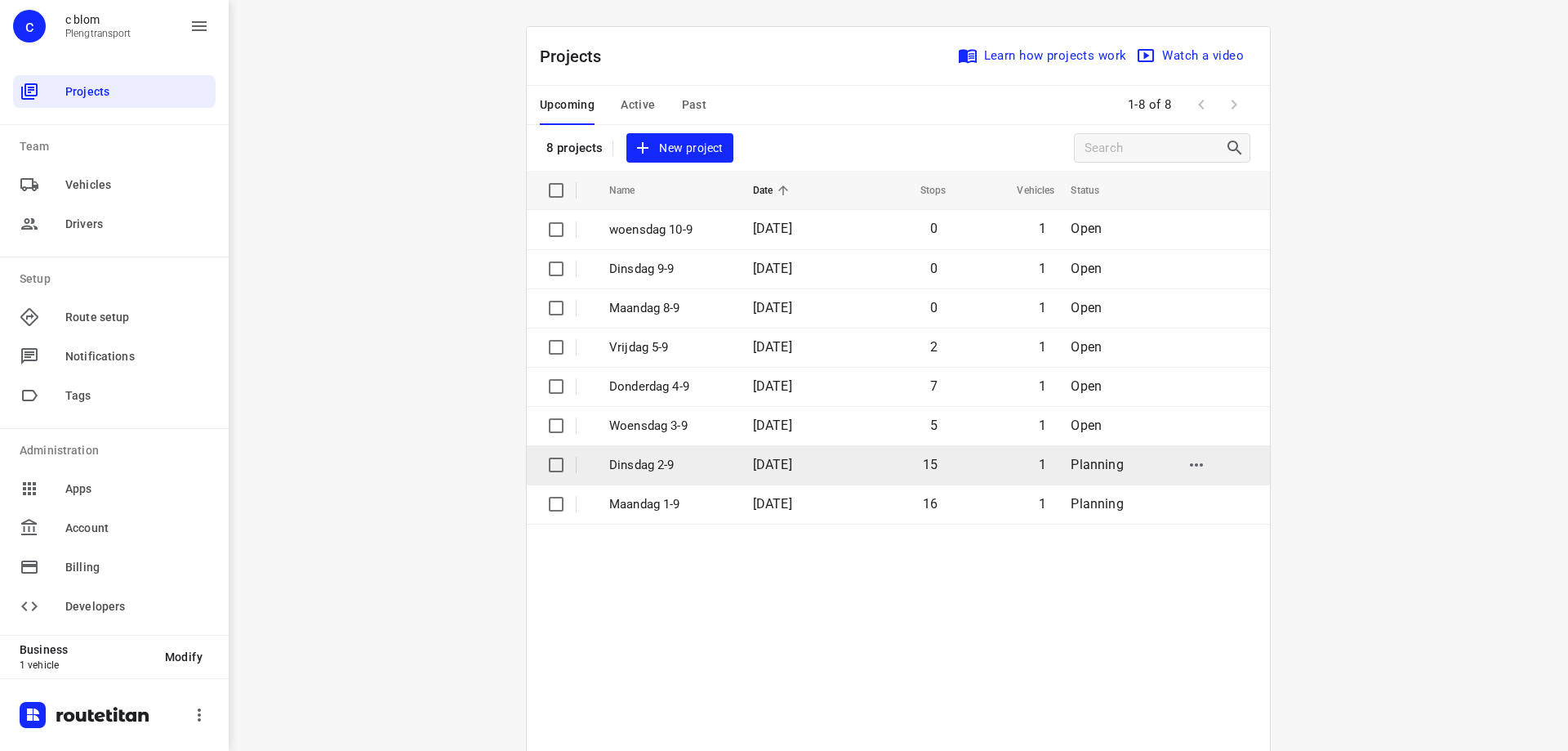
click at [670, 457] on p "Dinsdag 2-9" at bounding box center [668, 464] width 119 height 18
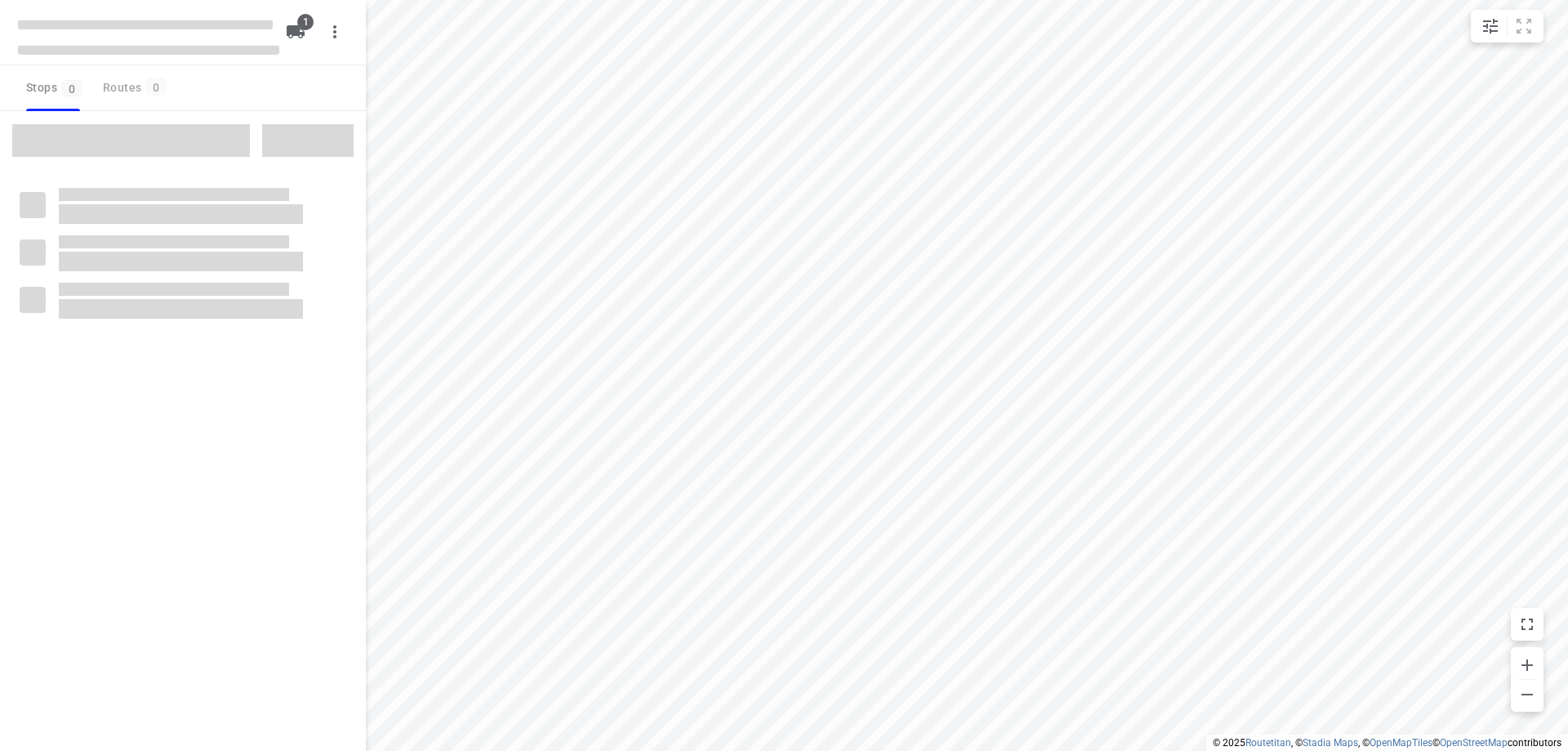
type input "distance"
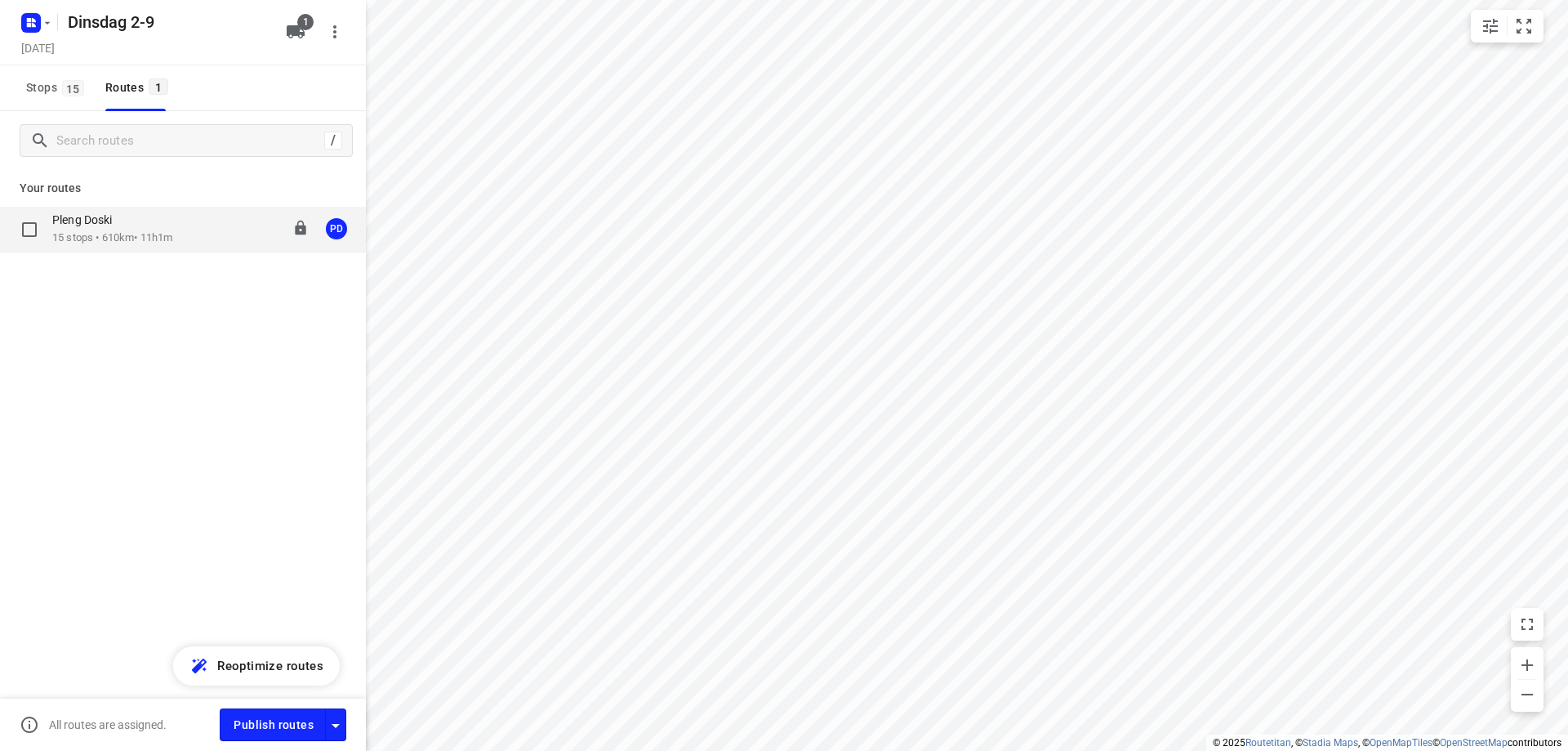
click at [208, 228] on div "Pleng Doski 15 stops • 610km • 11h1m 08:00-19:01 PD" at bounding box center [209, 229] width 314 height 33
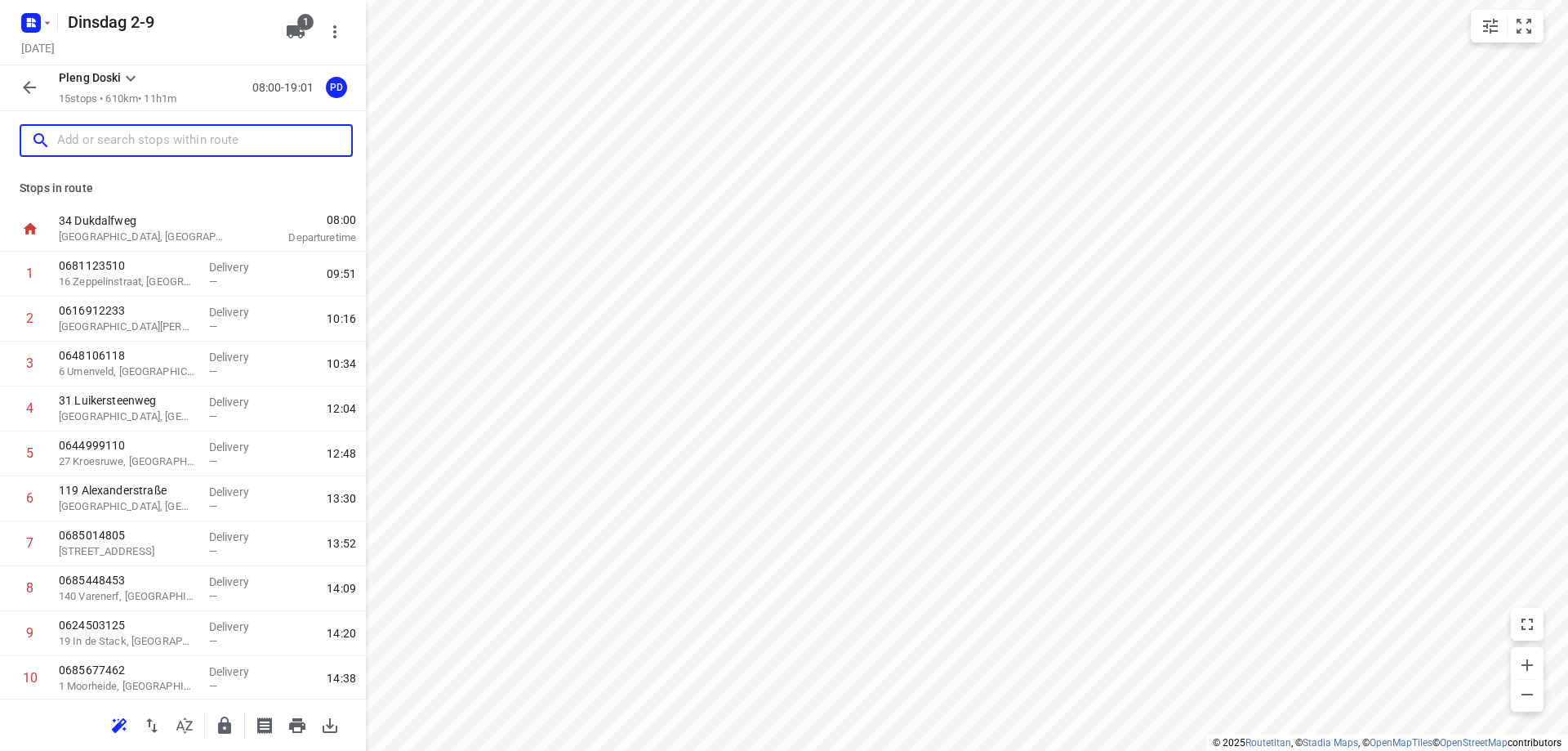
click at [210, 137] on input "text" at bounding box center [204, 140] width 294 height 25
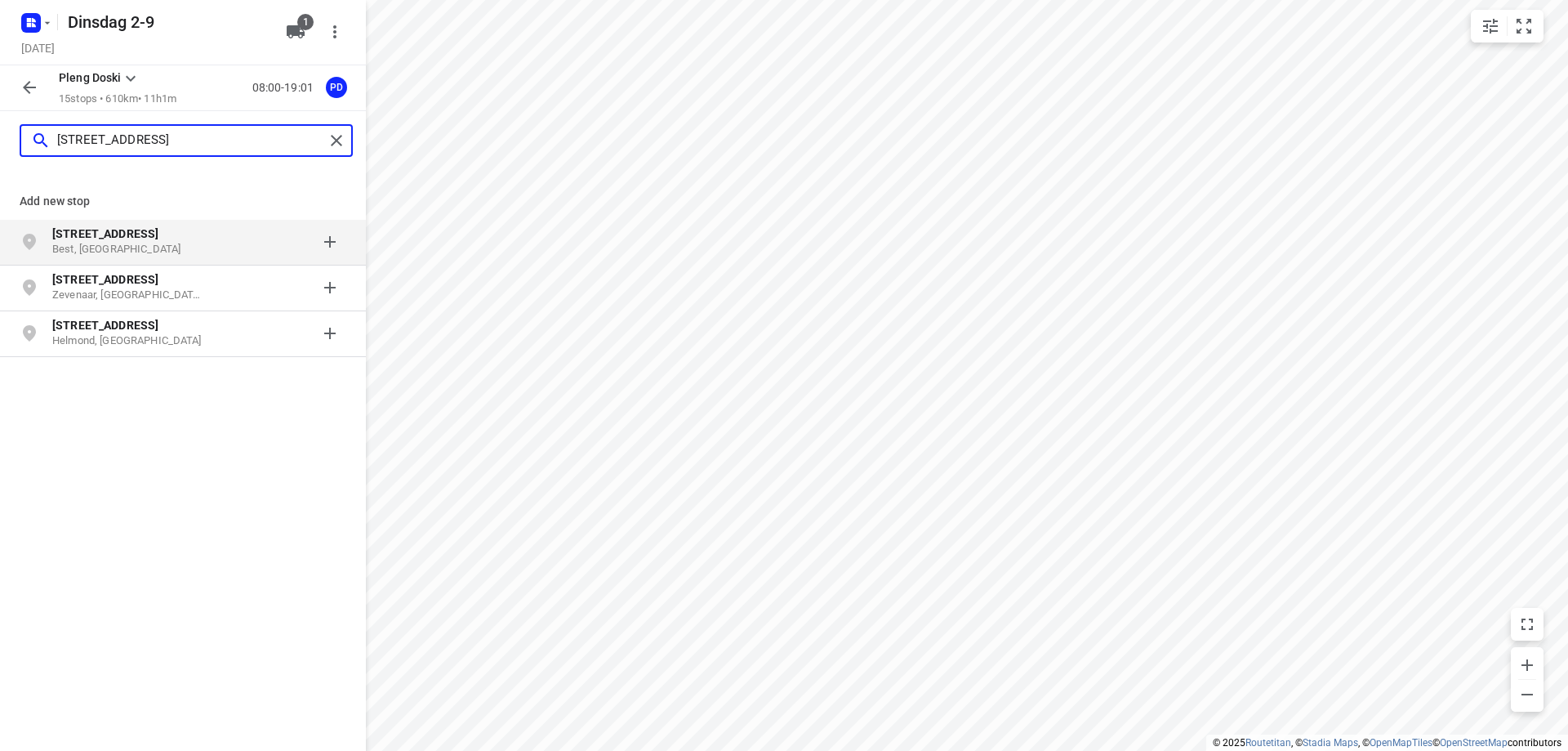
type input "[STREET_ADDRESS]"
click at [153, 247] on p "Best, [GEOGRAPHIC_DATA]" at bounding box center [128, 250] width 151 height 16
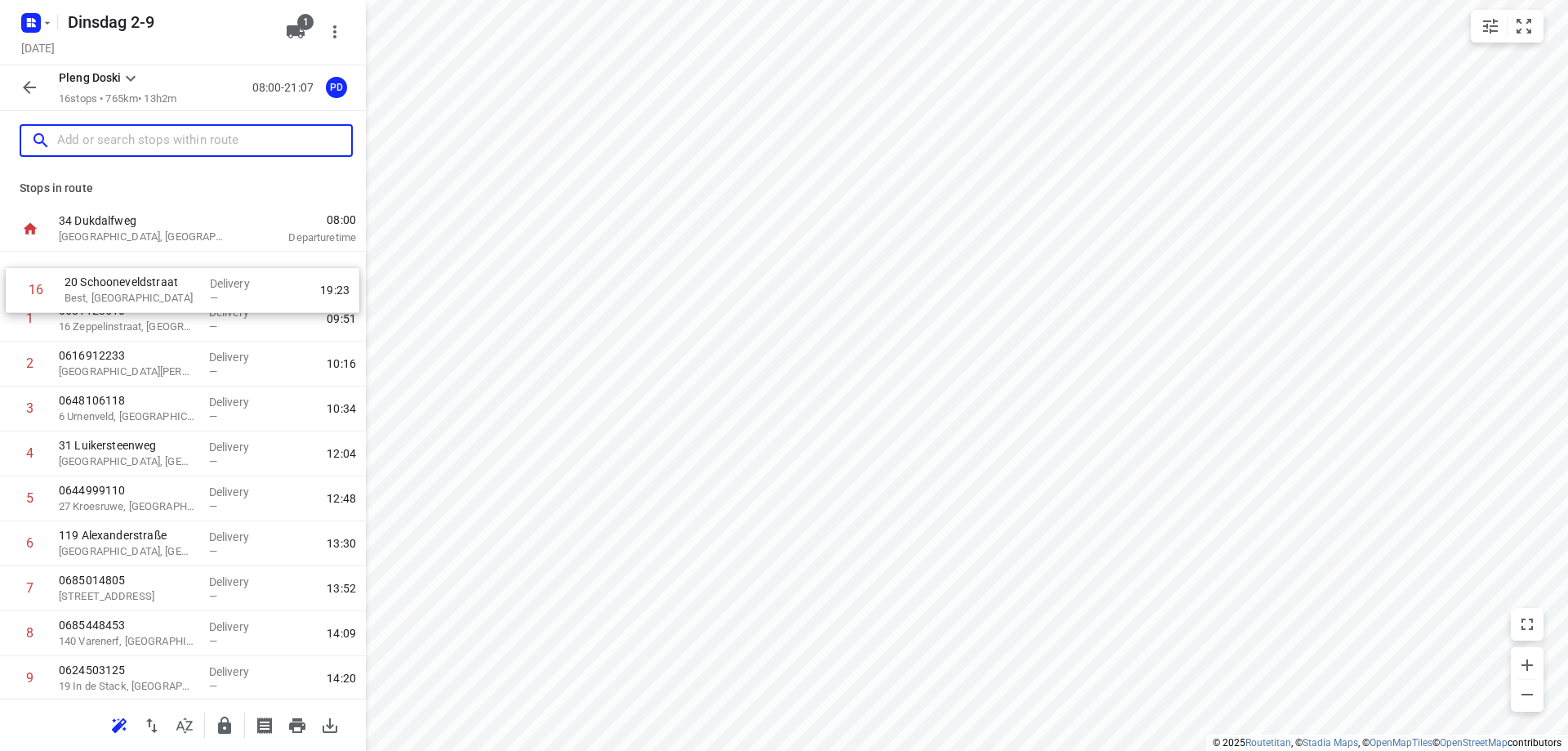
drag, startPoint x: 189, startPoint y: 644, endPoint x: 195, endPoint y: 299, distance: 345.1
click at [195, 299] on div "1 0681123510 [GEOGRAPHIC_DATA] — 09:51 2 0616912233 [GEOGRAPHIC_DATA][PERSON_NA…" at bounding box center [183, 611] width 366 height 719
click at [202, 283] on div "Delivery —" at bounding box center [239, 273] width 74 height 45
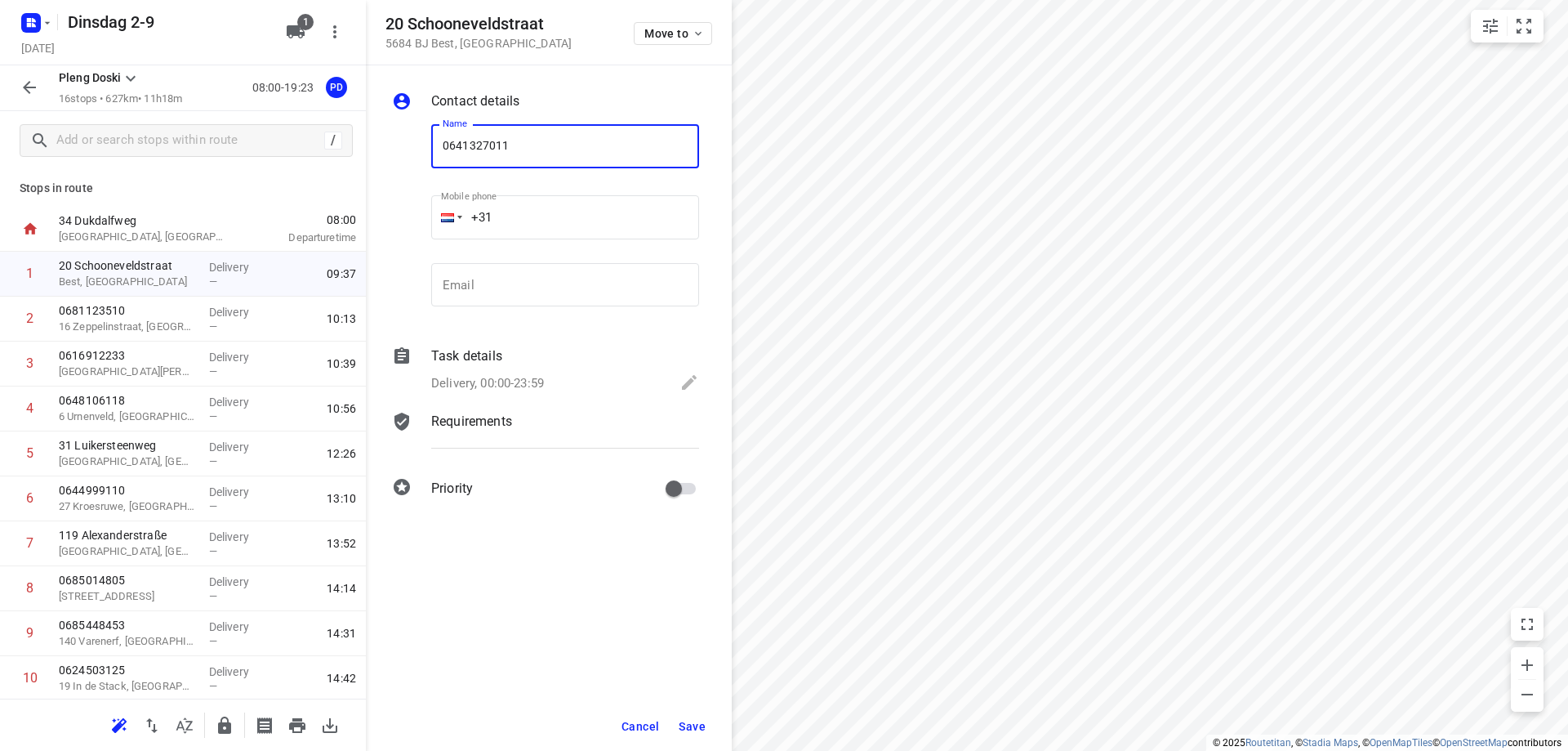
type input "0641327011"
click at [692, 726] on span "Save" at bounding box center [692, 726] width 27 height 13
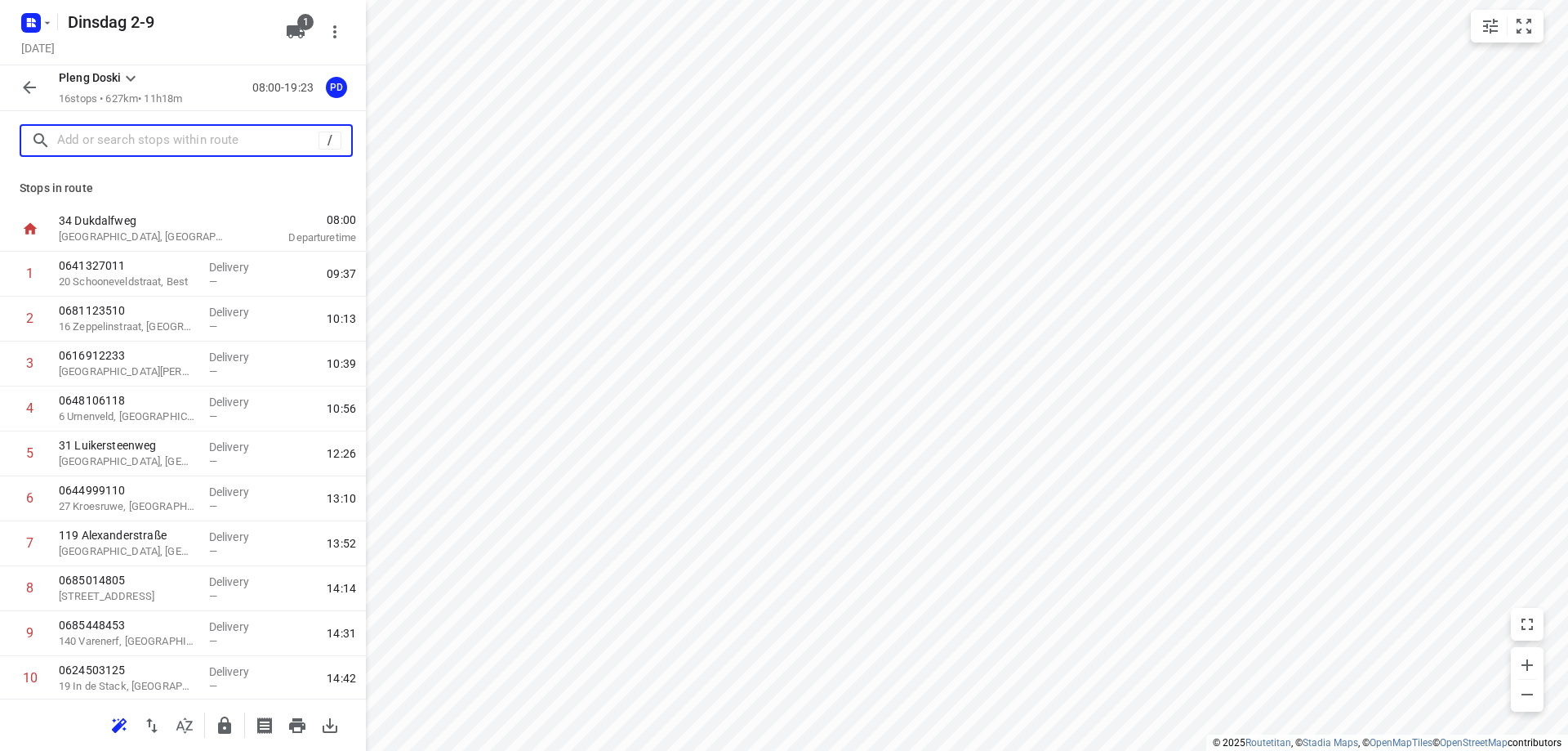
click at [176, 136] on input "text" at bounding box center [187, 140] width 261 height 25
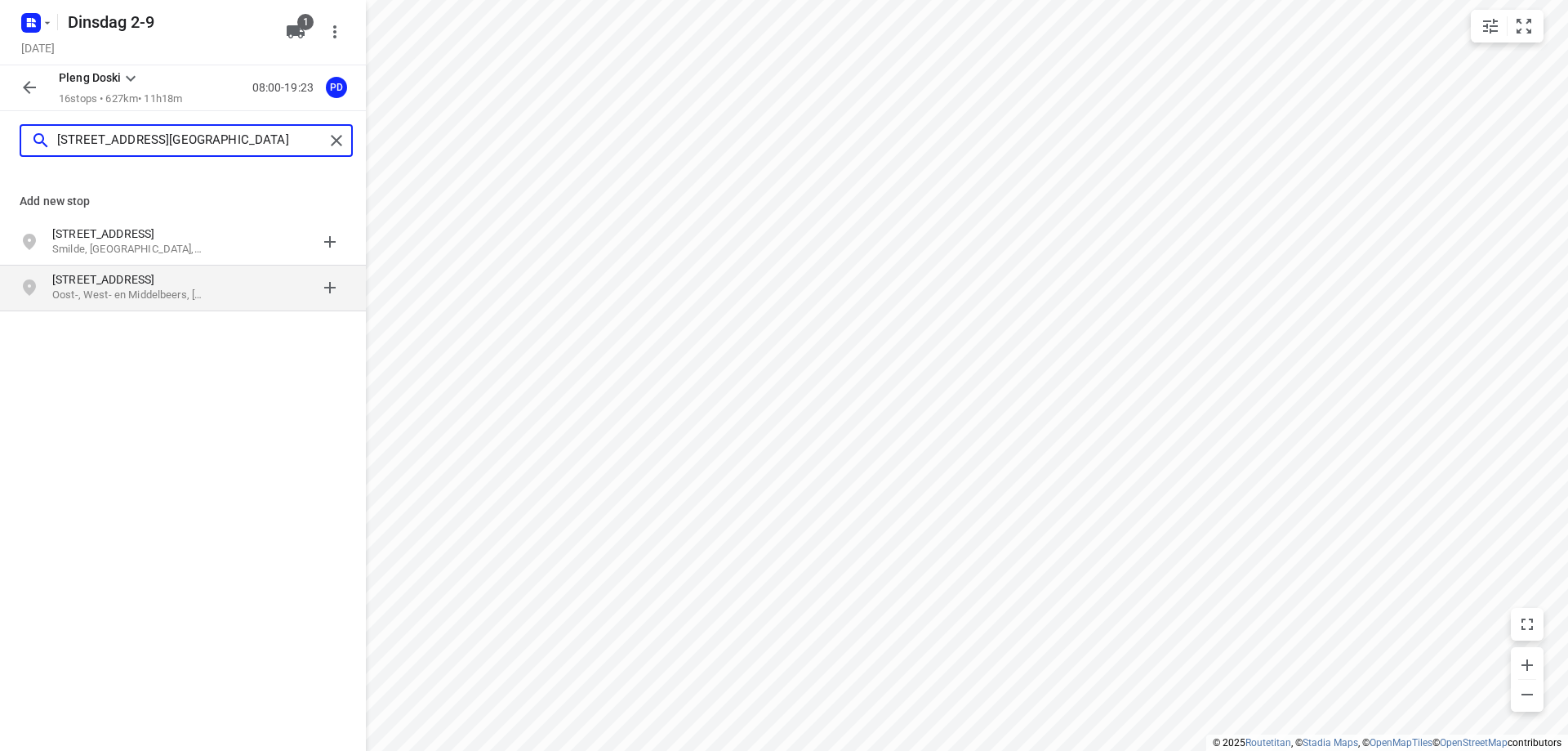
type input "[STREET_ADDRESS][GEOGRAPHIC_DATA]"
click at [200, 285] on p "[STREET_ADDRESS]" at bounding box center [128, 279] width 151 height 17
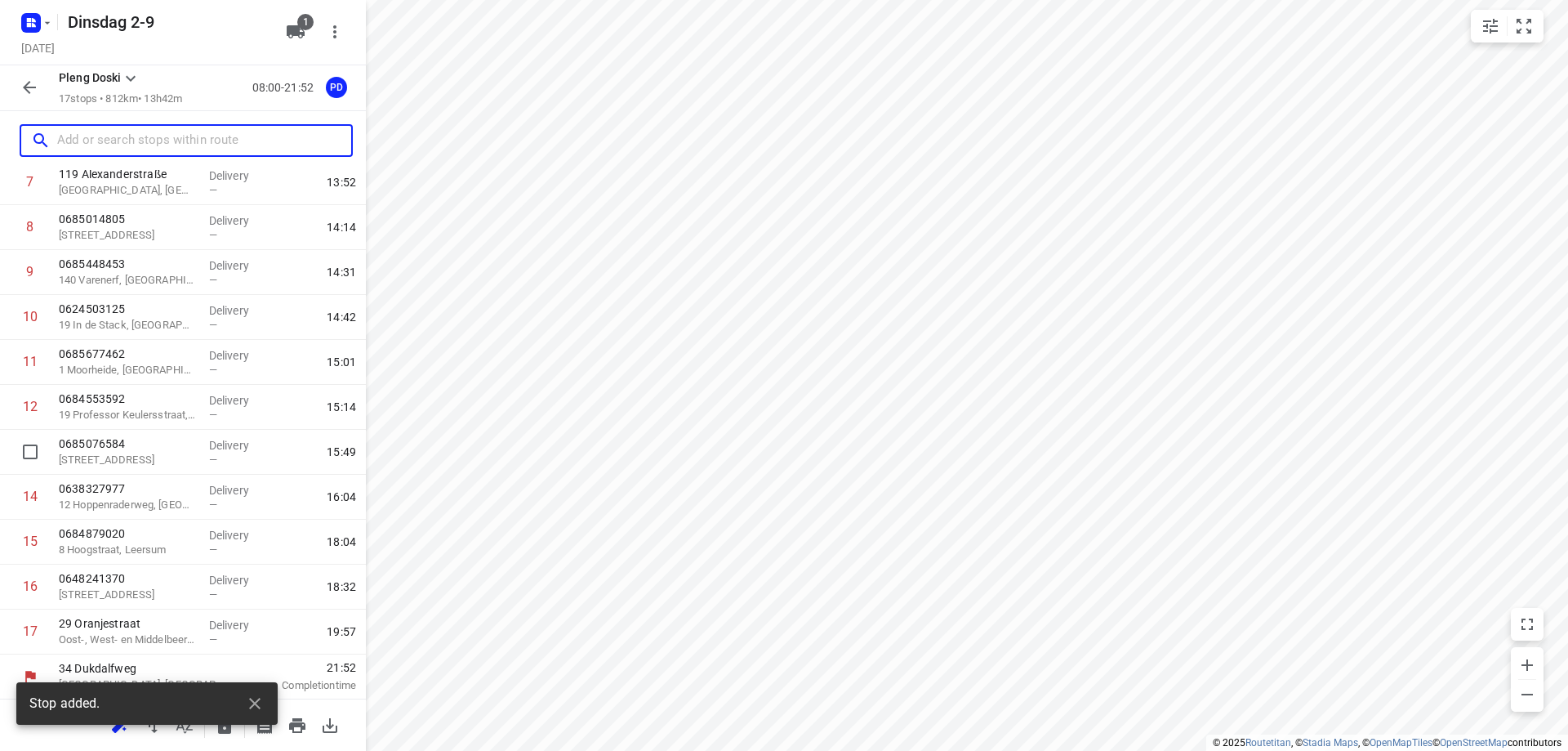
scroll to position [362, 0]
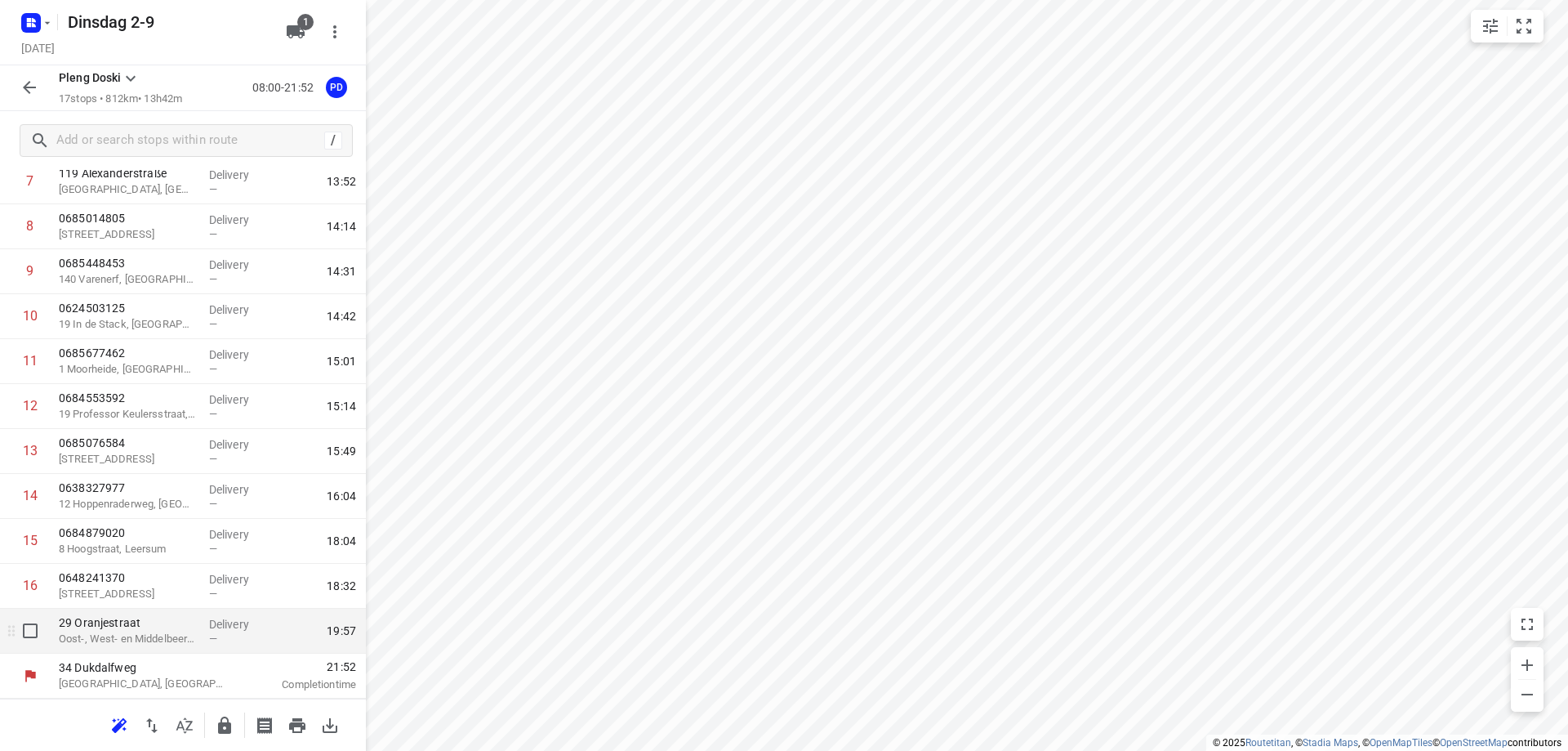
click at [209, 626] on p "Delivery" at bounding box center [239, 624] width 60 height 17
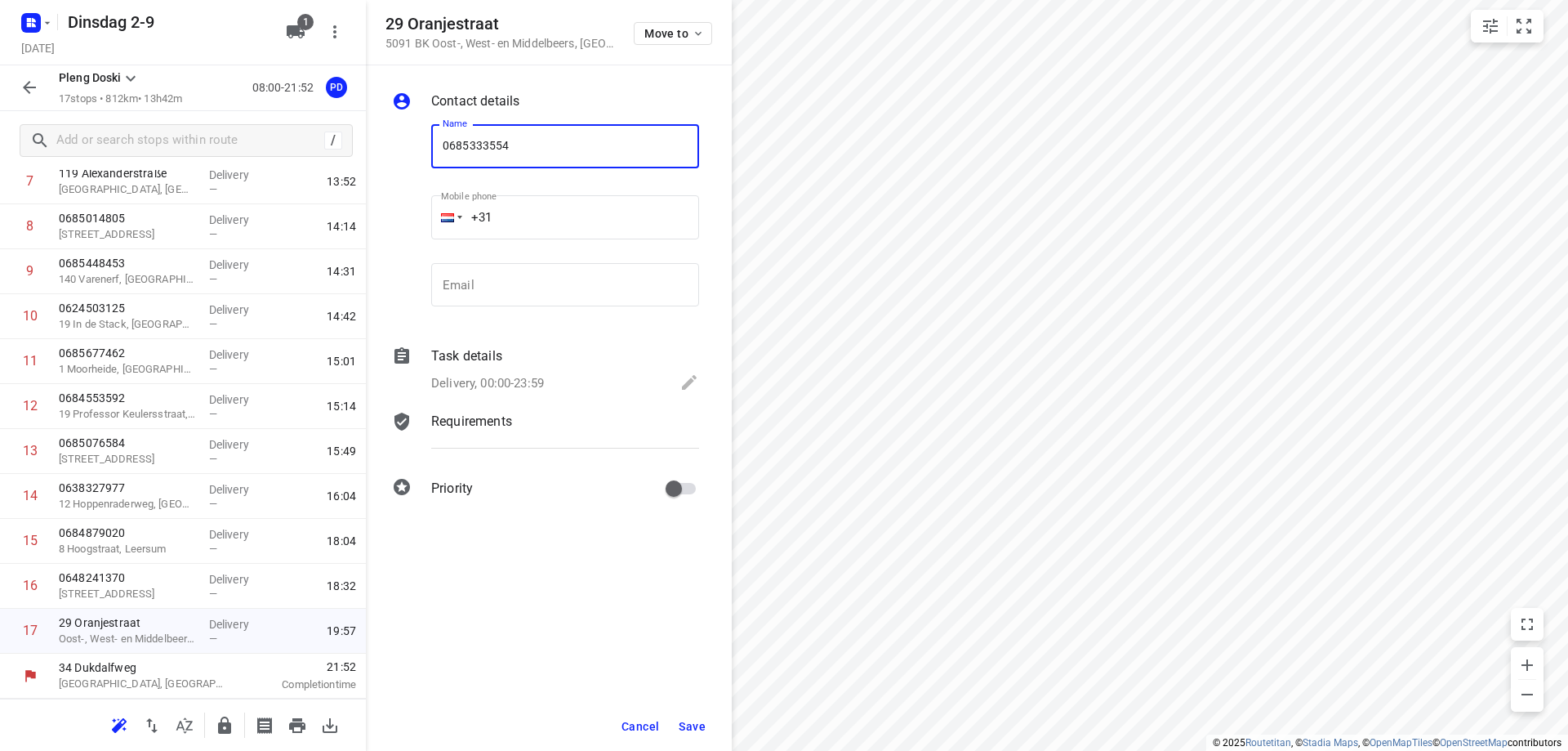
type input "0685333554"
click at [692, 729] on span "Save" at bounding box center [692, 726] width 27 height 13
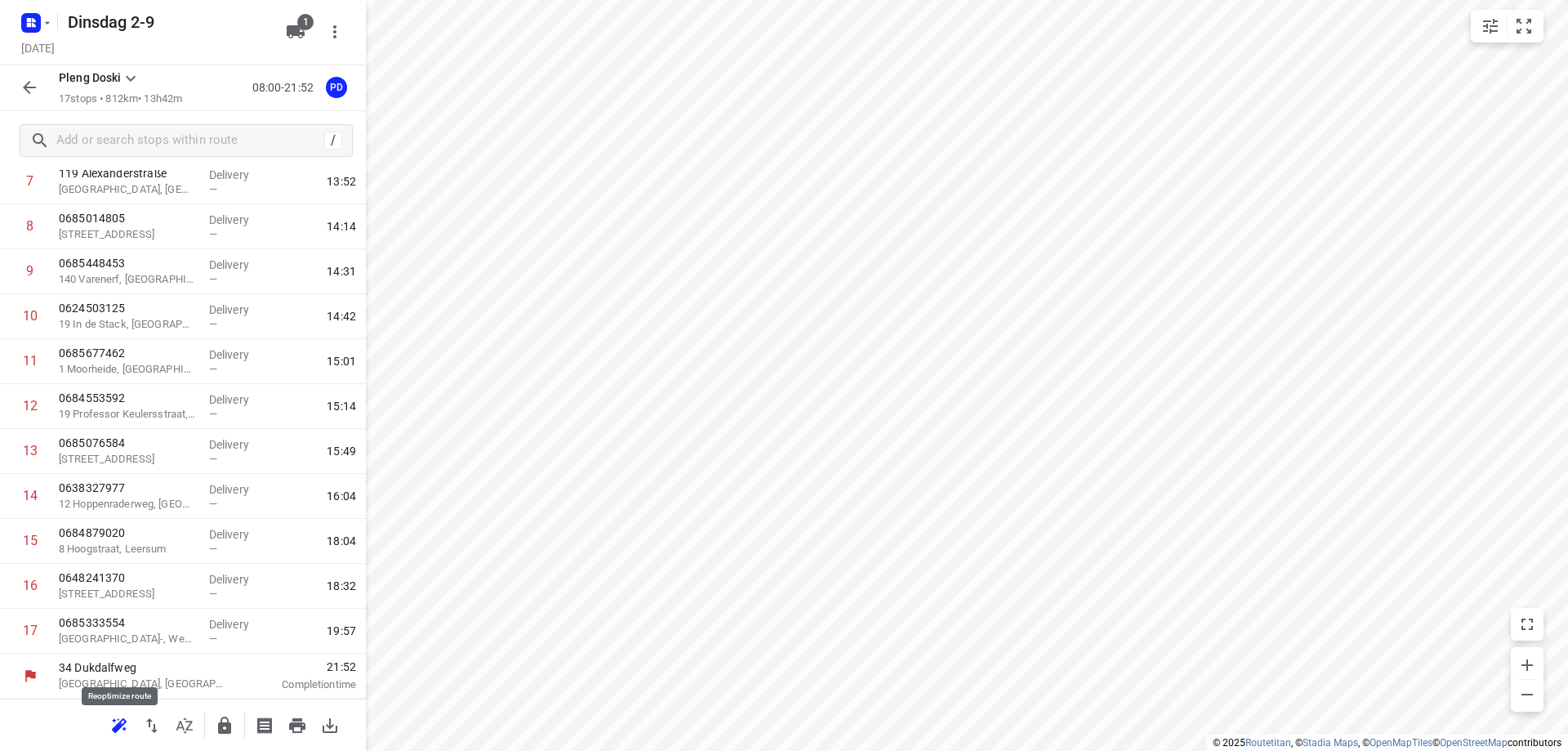
click at [124, 728] on icon "button" at bounding box center [119, 724] width 15 height 13
click at [301, 718] on icon "button" at bounding box center [297, 725] width 17 height 15
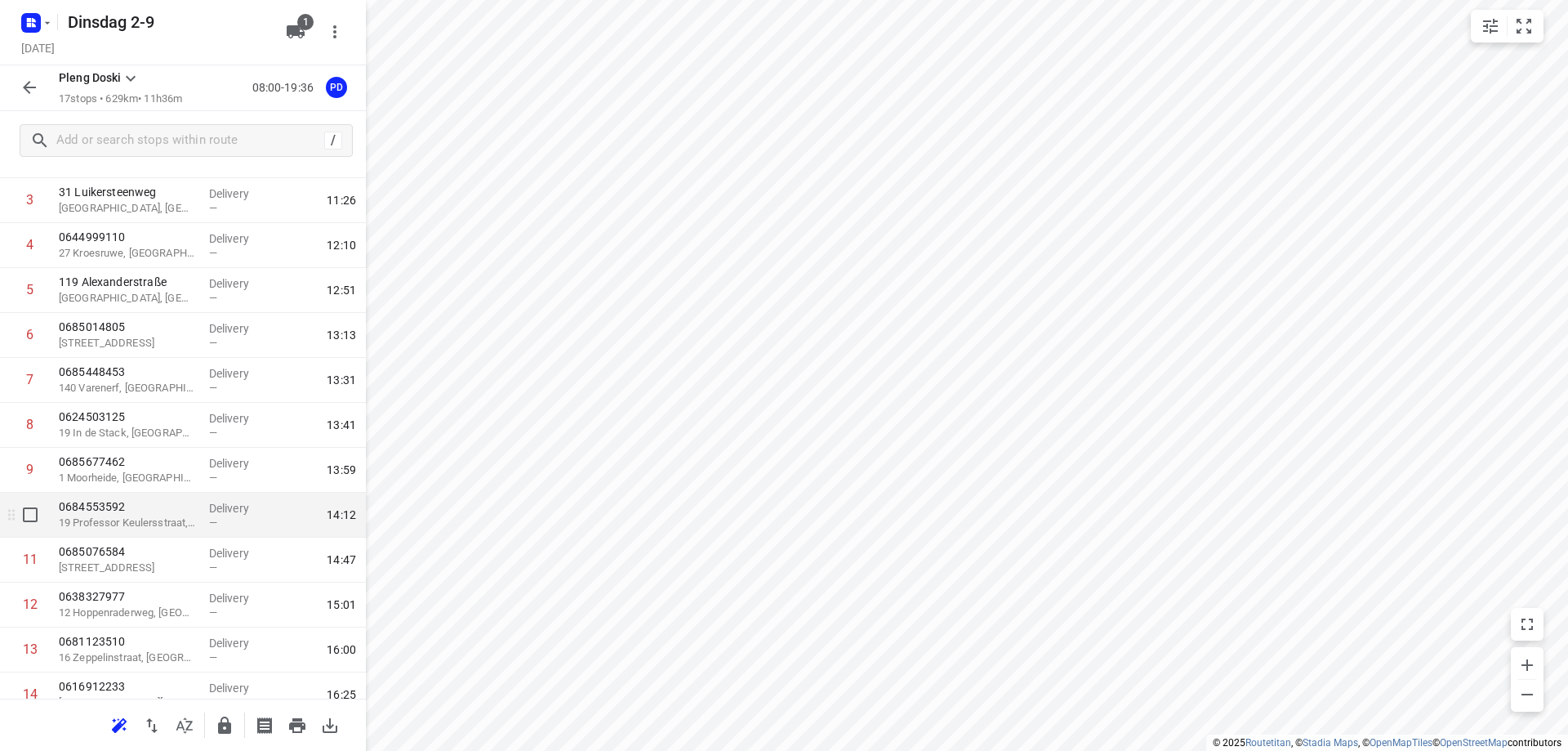
scroll to position [0, 0]
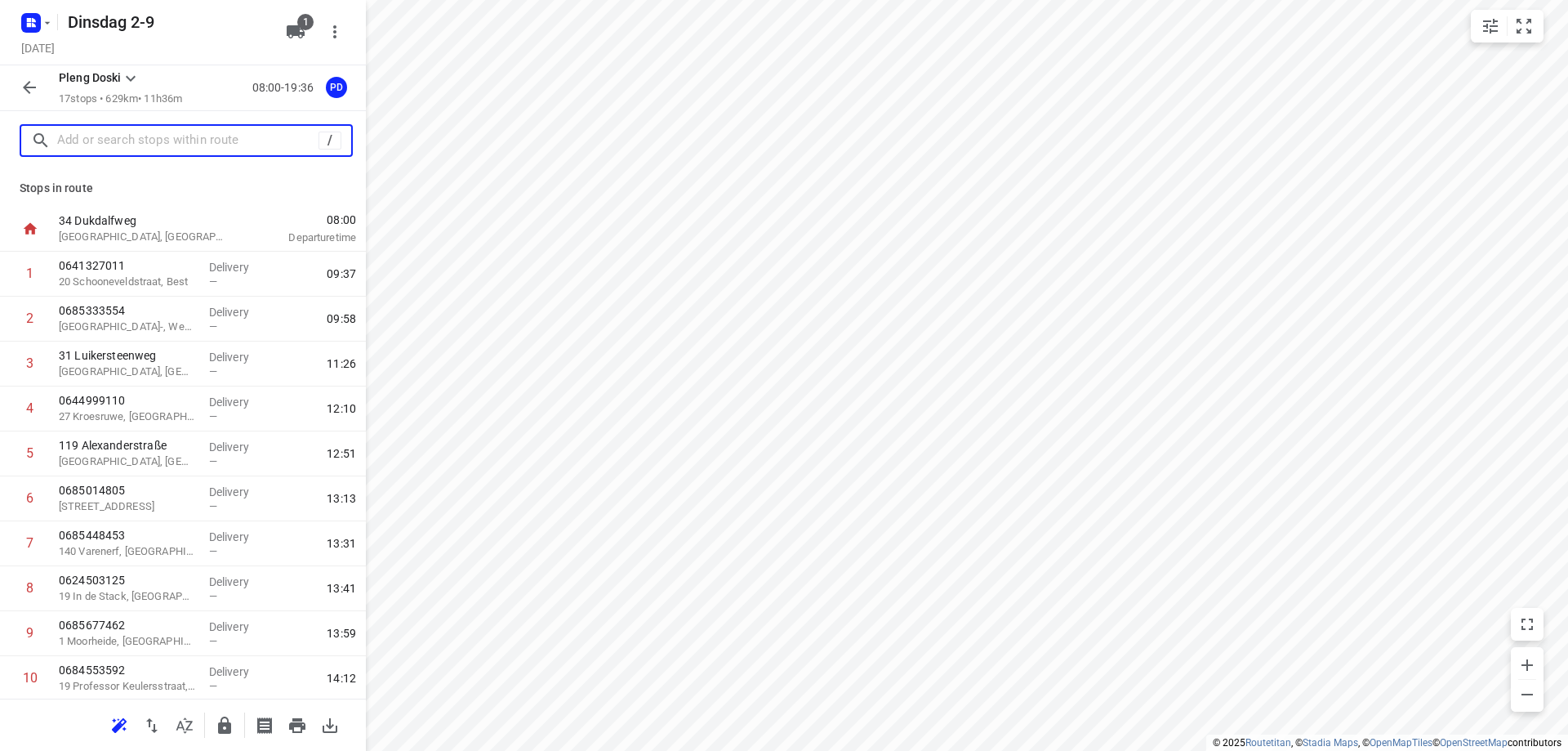
click at [123, 138] on input "text" at bounding box center [187, 140] width 261 height 25
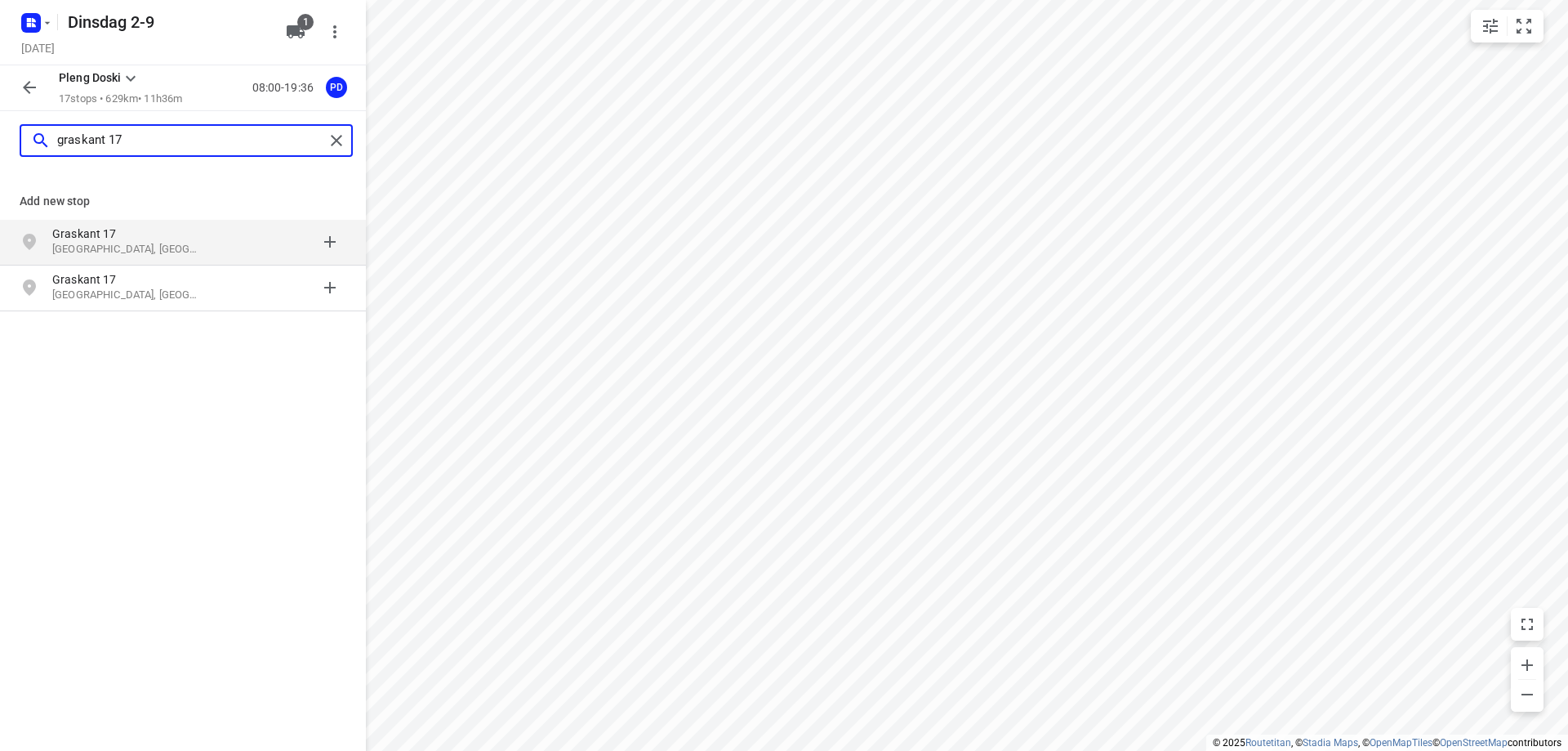
type input "graskant 17"
click at [181, 237] on p "Graskant 17" at bounding box center [128, 233] width 151 height 17
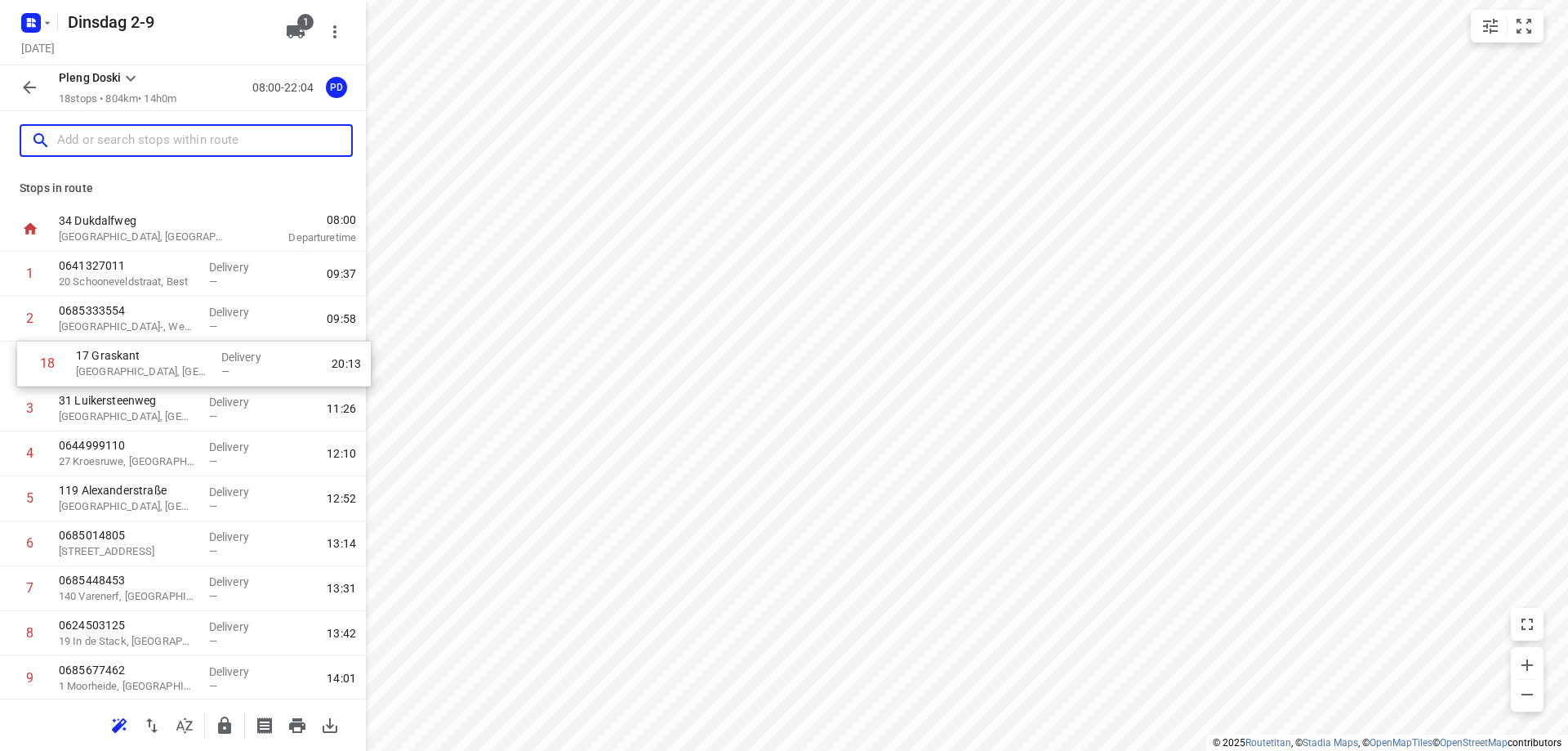
drag, startPoint x: 187, startPoint y: 643, endPoint x: 201, endPoint y: 376, distance: 267.4
click at [201, 376] on div "1 0641327011 20 Schooneveldstraat, Best Delivery — 09:37 2 0685333554 [GEOGRAPH…" at bounding box center [183, 655] width 366 height 809
drag, startPoint x: 152, startPoint y: 324, endPoint x: 159, endPoint y: 336, distance: 13.9
click at [159, 336] on div "1 0641327011 20 Schooneveldstraat, Best Delivery — 09:37 2 0685333554 [GEOGRAPH…" at bounding box center [183, 655] width 366 height 809
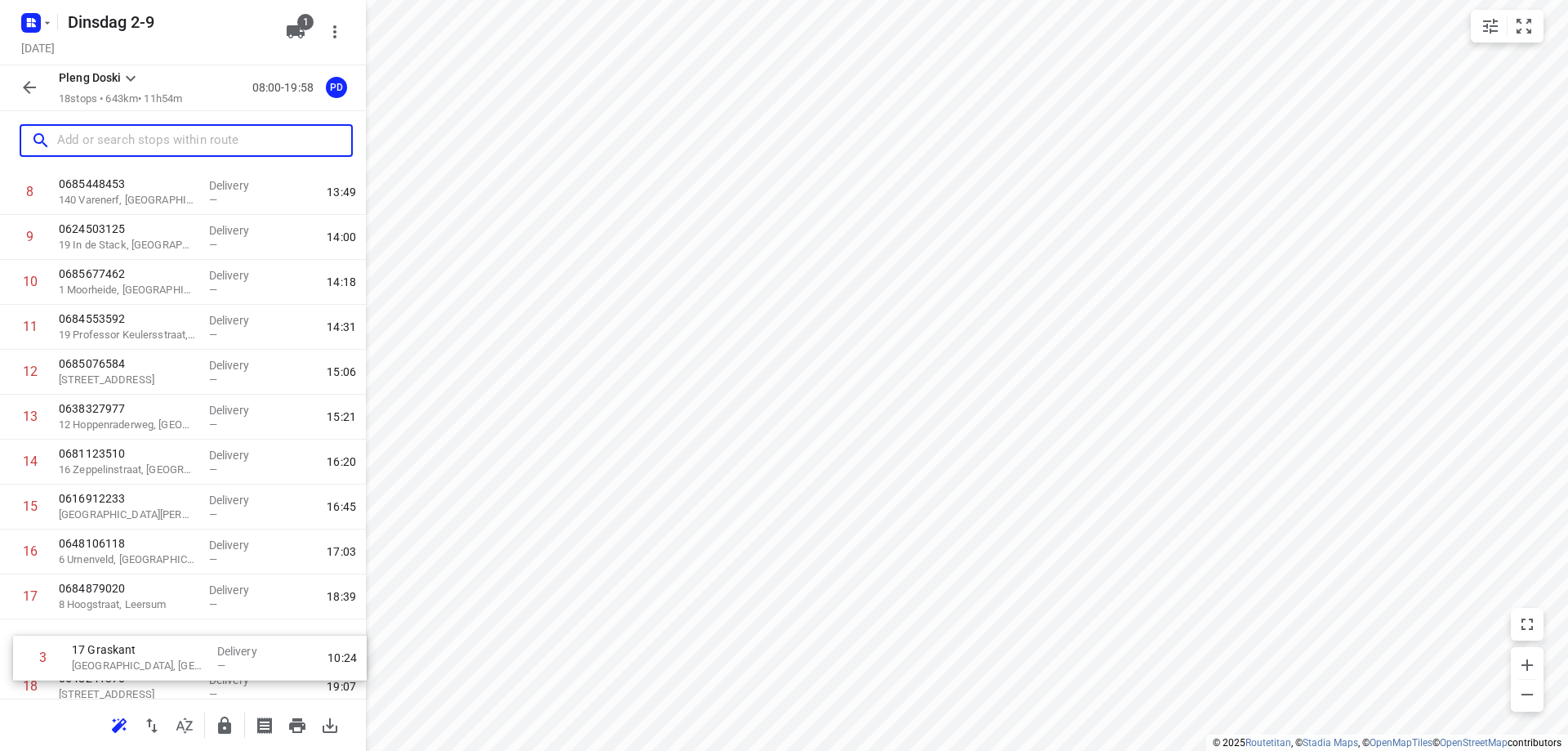
scroll to position [407, 0]
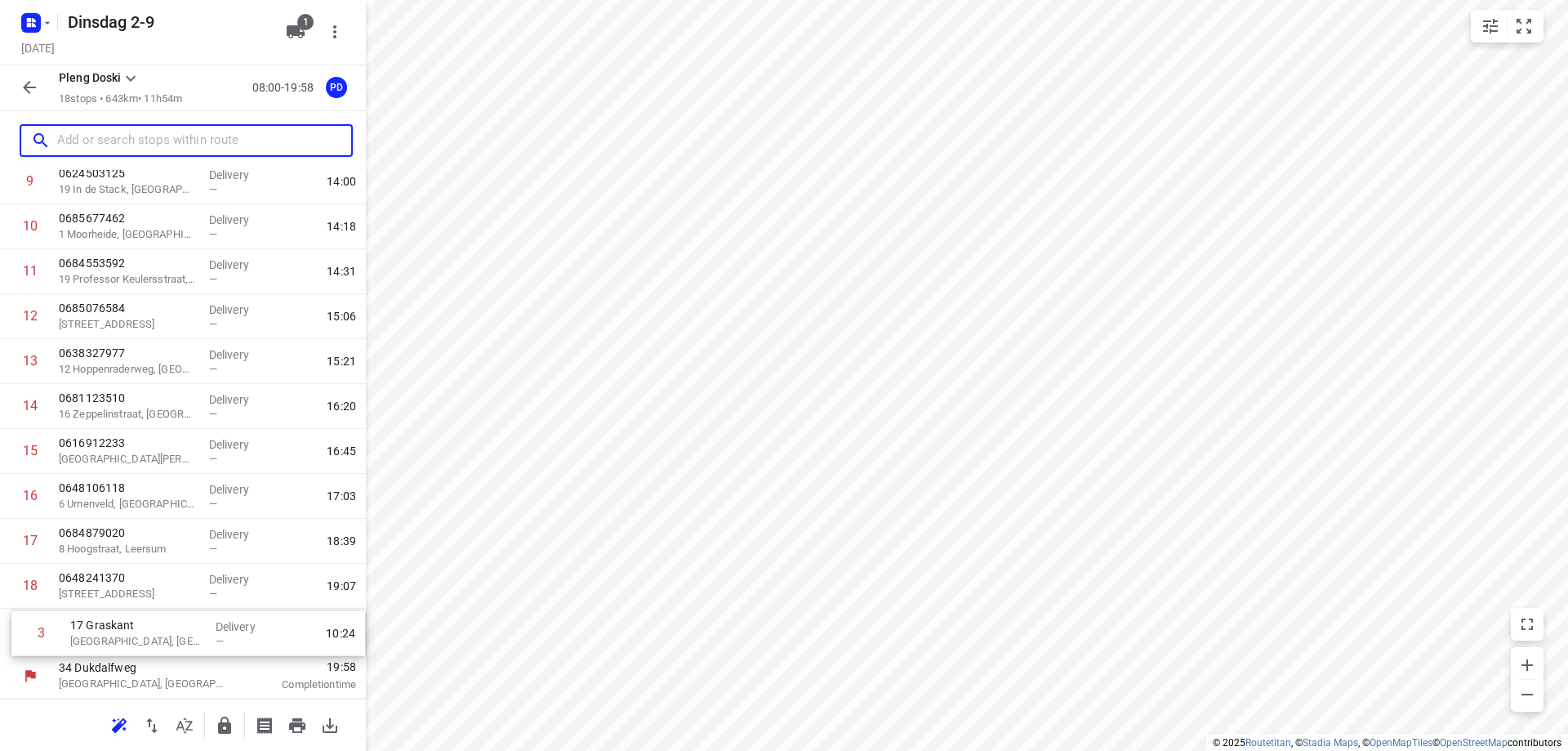
drag, startPoint x: 184, startPoint y: 369, endPoint x: 195, endPoint y: 646, distance: 277.2
click at [195, 646] on div "1 0641327011 20 Schooneveldstraat, Best Delivery — 09:37 2 0685333554 [GEOGRAPH…" at bounding box center [183, 249] width 366 height 809
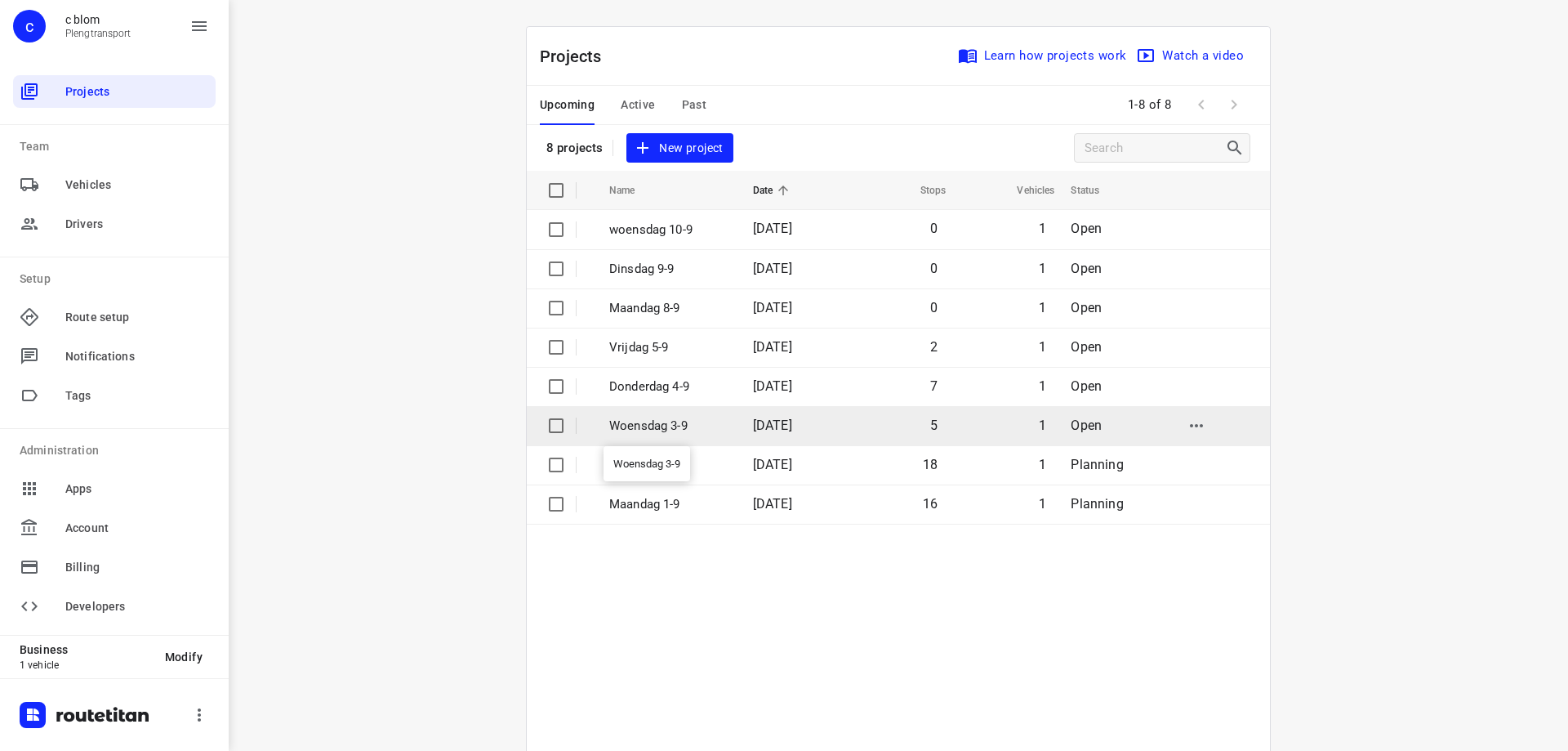
click at [714, 432] on p "Woensdag 3-9" at bounding box center [668, 425] width 119 height 18
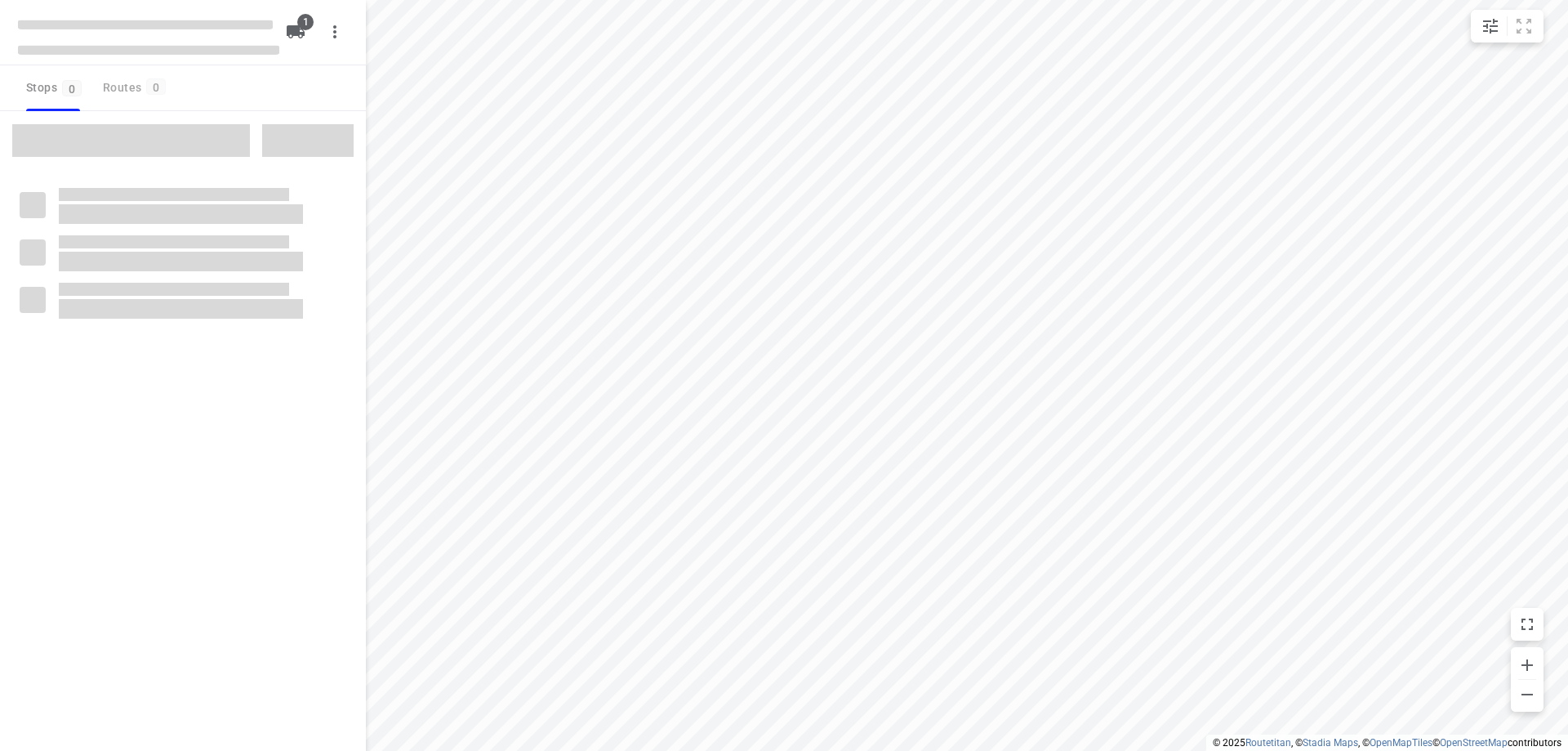
type input "distance"
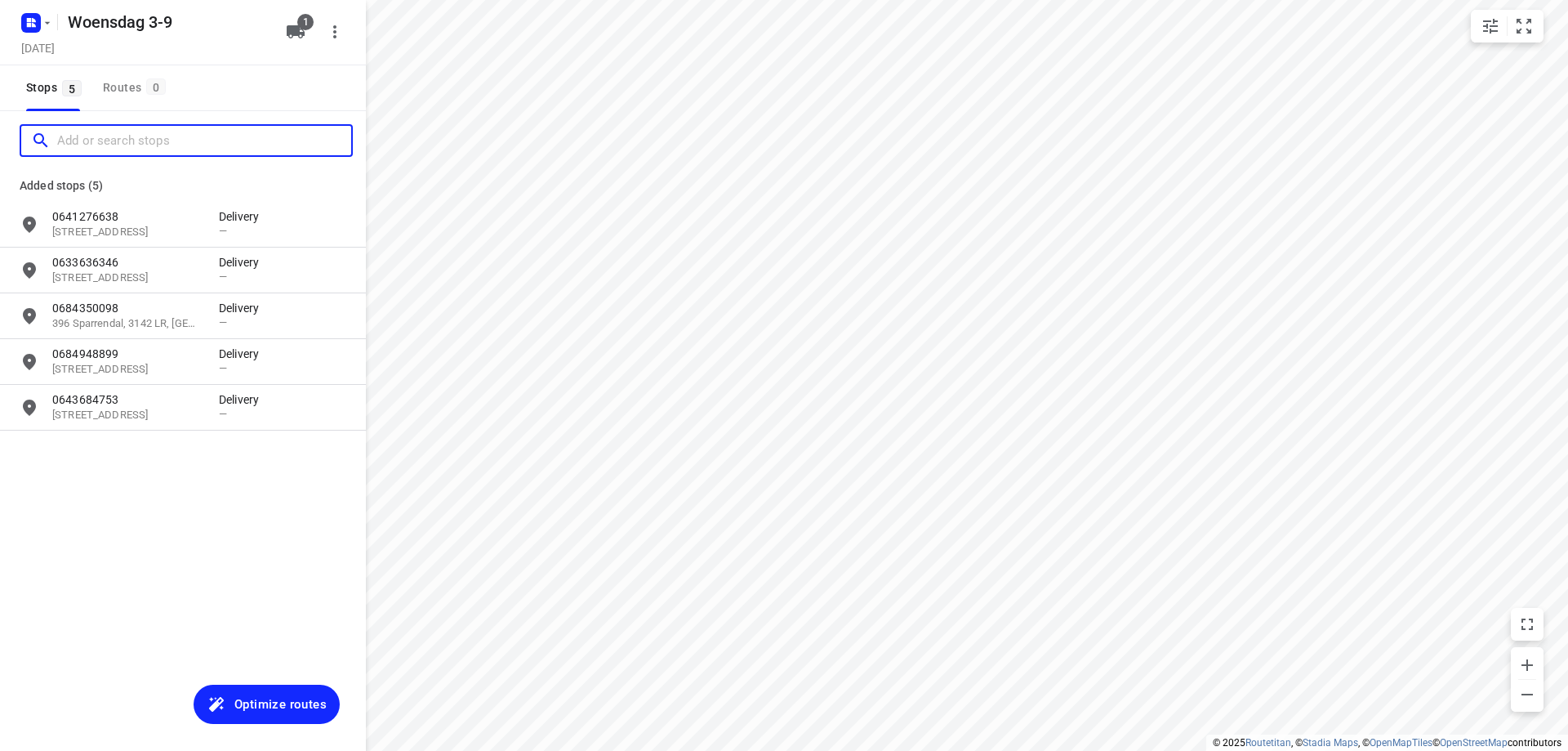
click at [139, 149] on input "Add or search stops" at bounding box center [204, 140] width 294 height 25
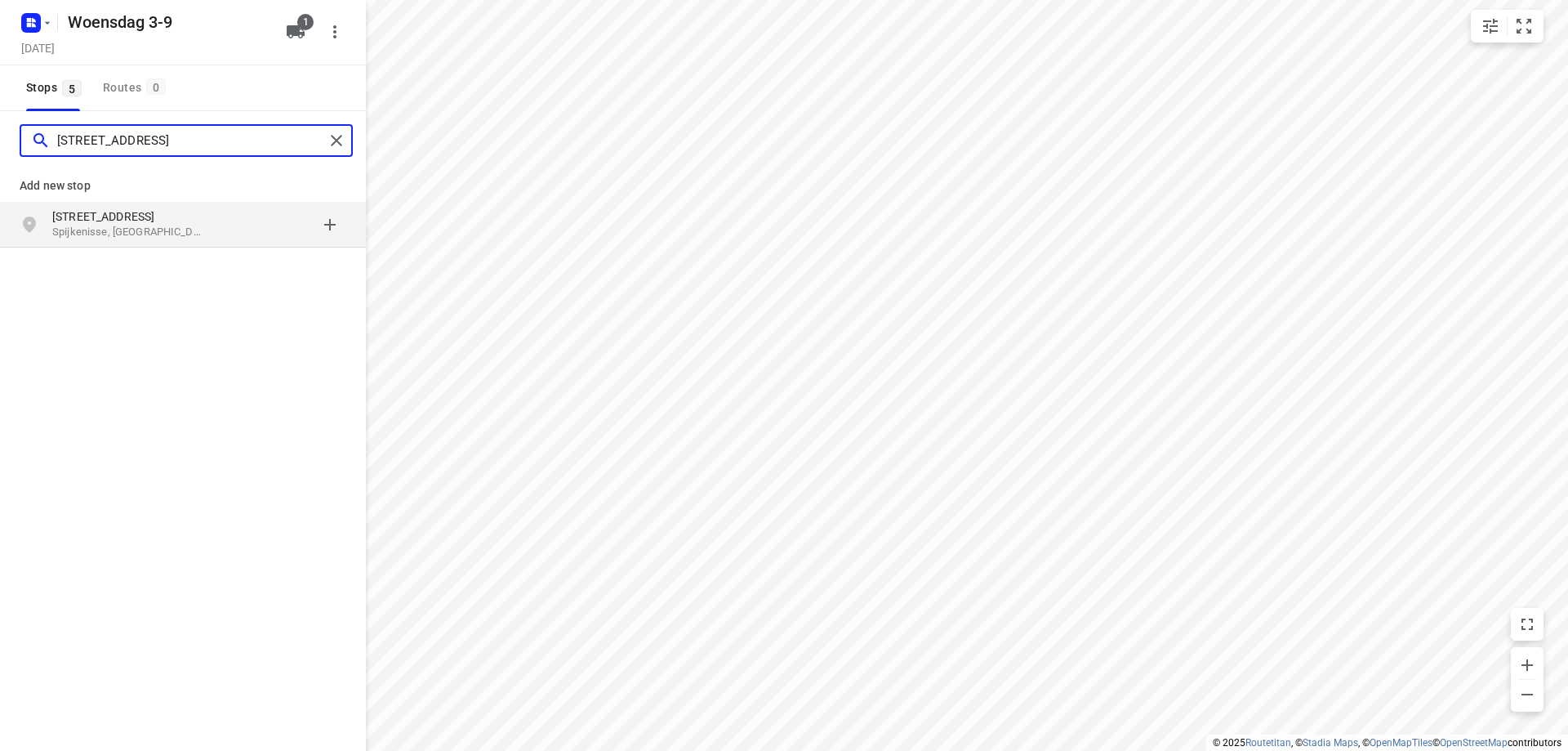
type input "[STREET_ADDRESS]"
click at [146, 223] on p "[STREET_ADDRESS]" at bounding box center [128, 216] width 151 height 17
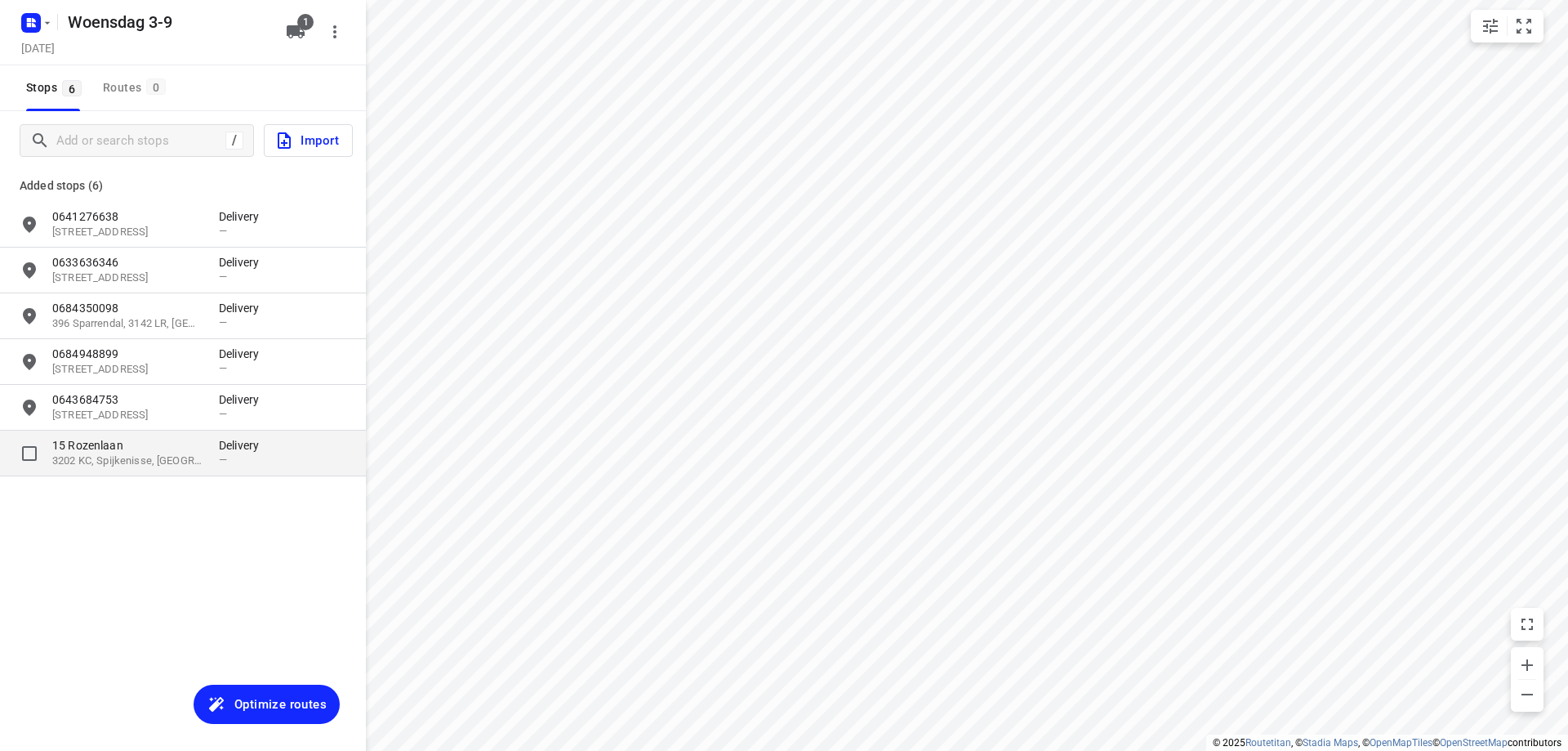
click at [190, 455] on p "3202 KC, Spijkenisse, [GEOGRAPHIC_DATA]" at bounding box center [128, 461] width 151 height 16
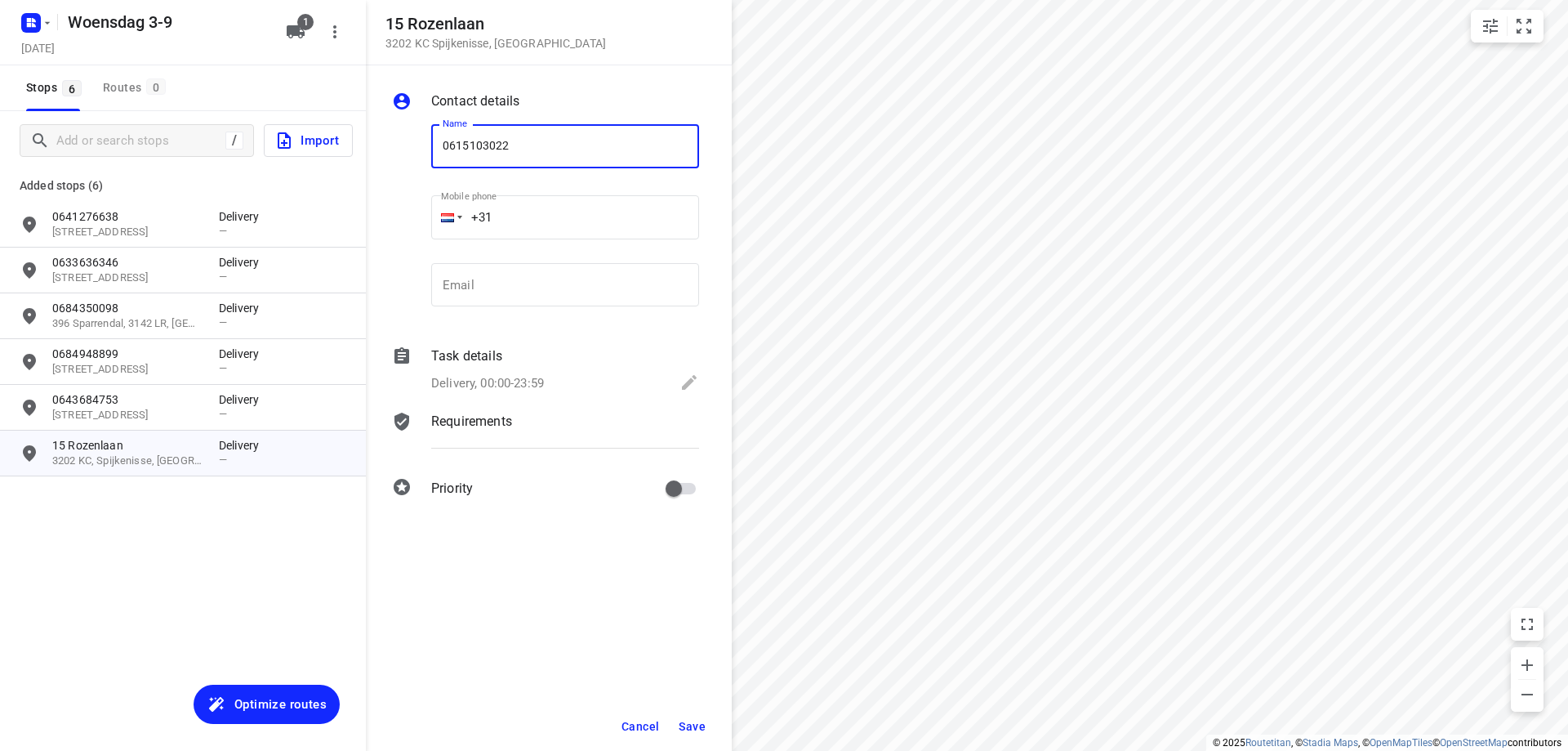
type input "0615103022"
click at [696, 718] on button "Save" at bounding box center [692, 726] width 40 height 30
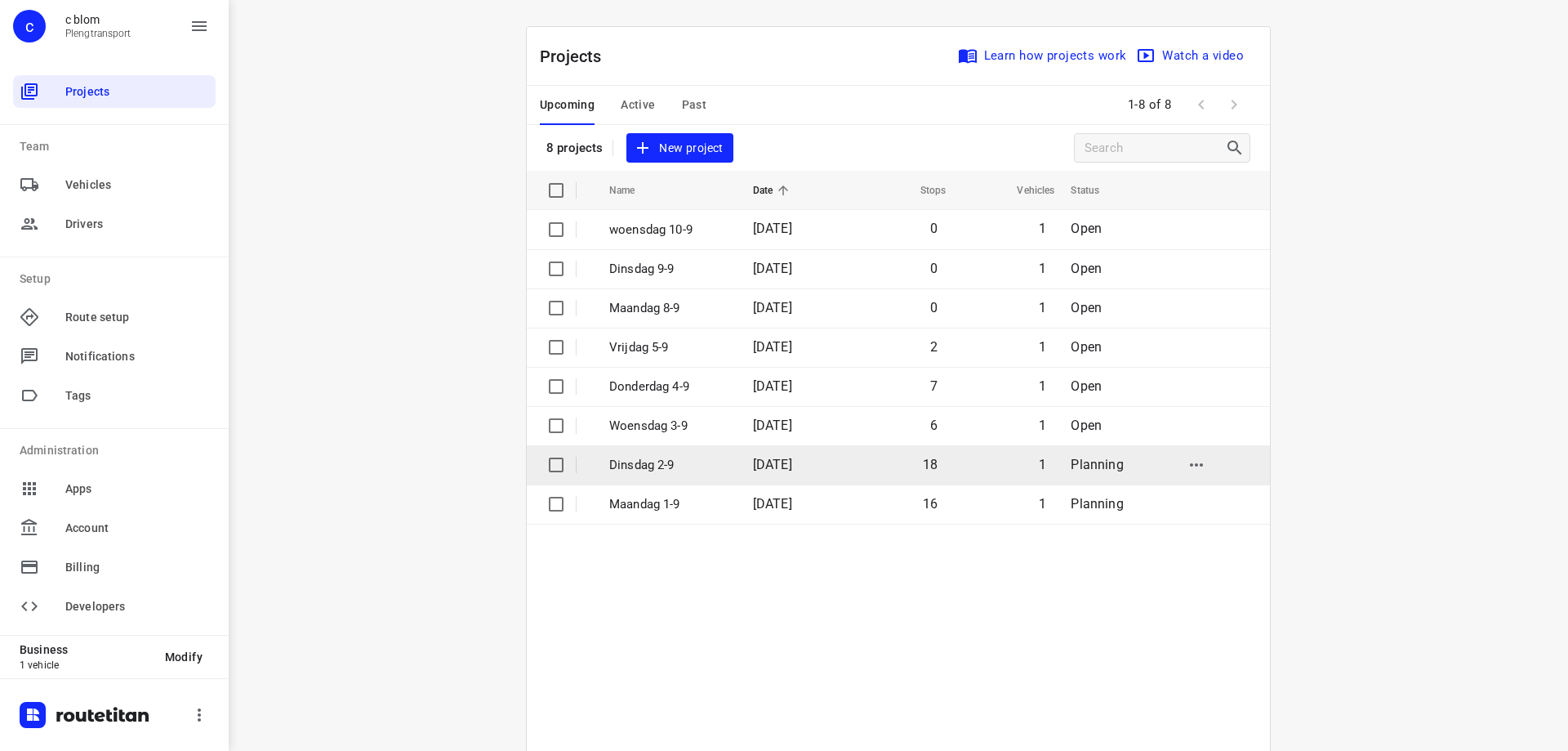
click at [885, 463] on td "18" at bounding box center [896, 464] width 104 height 39
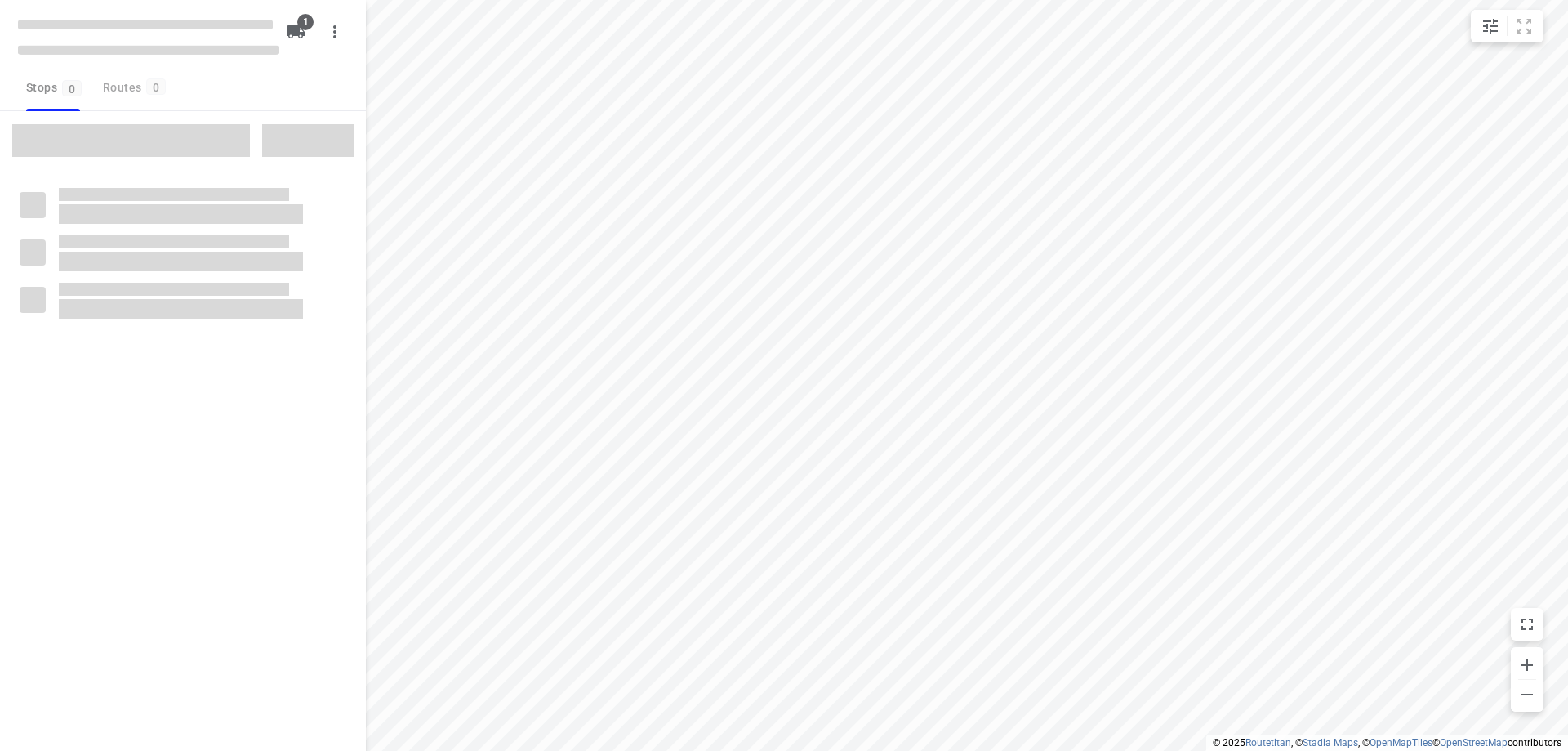
type input "distance"
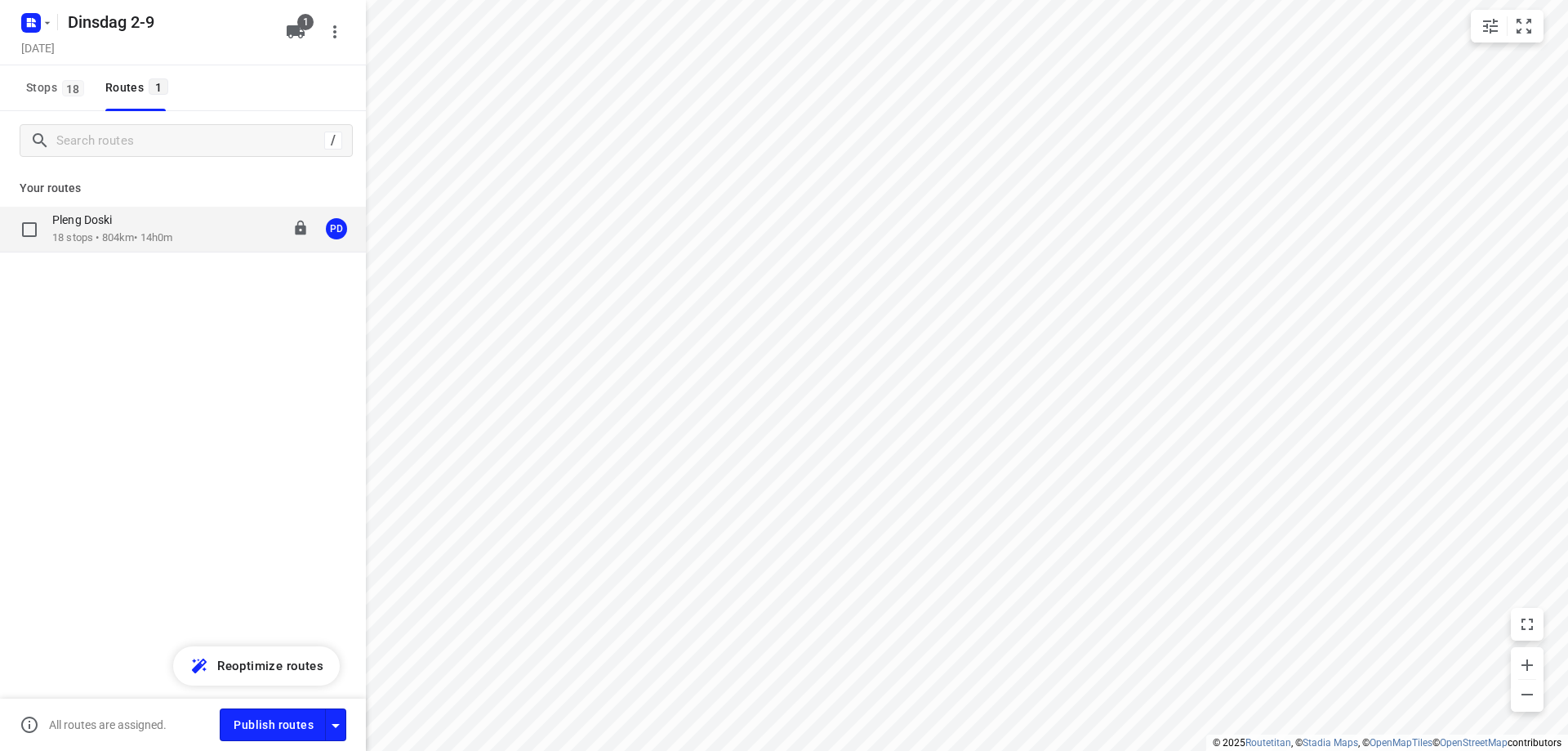
click at [182, 229] on div "Pleng Doski 18 stops • 804km • 14h0m 08:00-22:04 PD" at bounding box center [209, 229] width 314 height 33
